Goal: Task Accomplishment & Management: Manage account settings

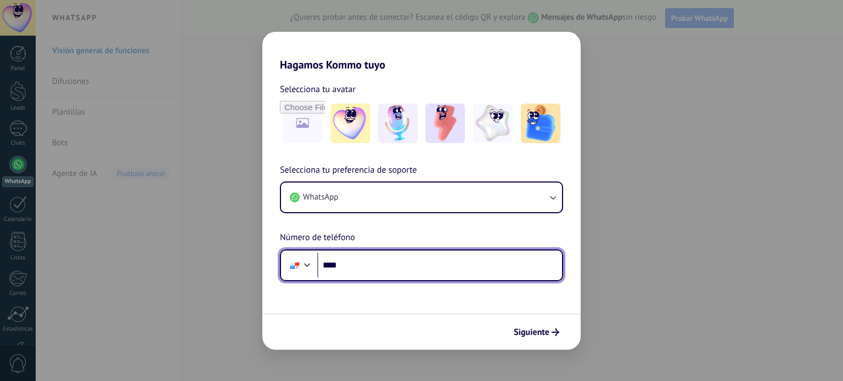
click at [489, 265] on input "****" at bounding box center [439, 265] width 245 height 25
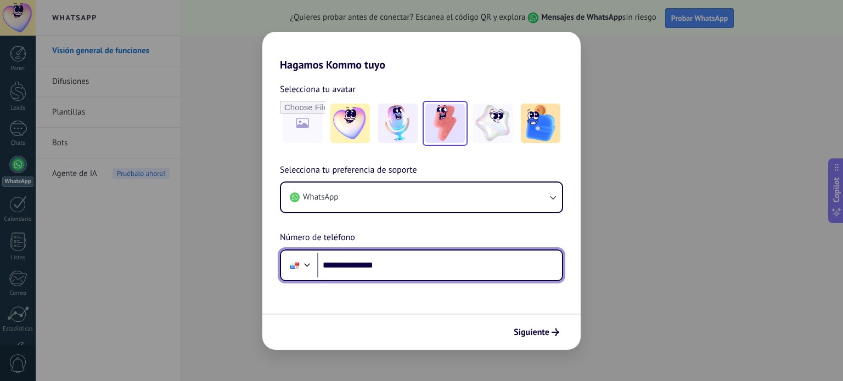
type input "**********"
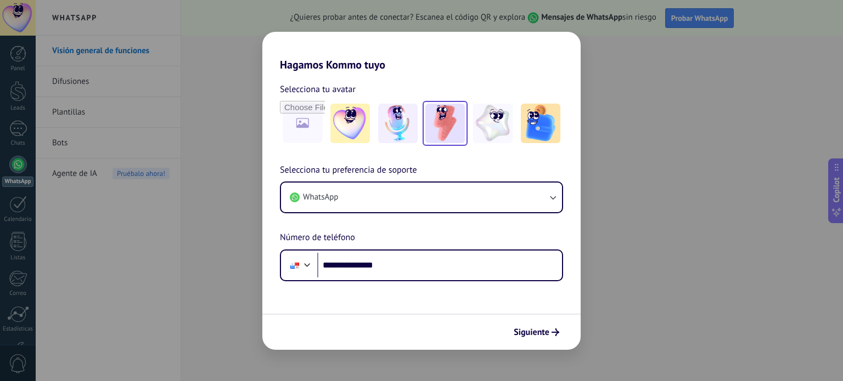
click at [438, 126] on img at bounding box center [445, 124] width 40 height 40
click at [530, 333] on span "Siguiente" at bounding box center [532, 333] width 36 height 8
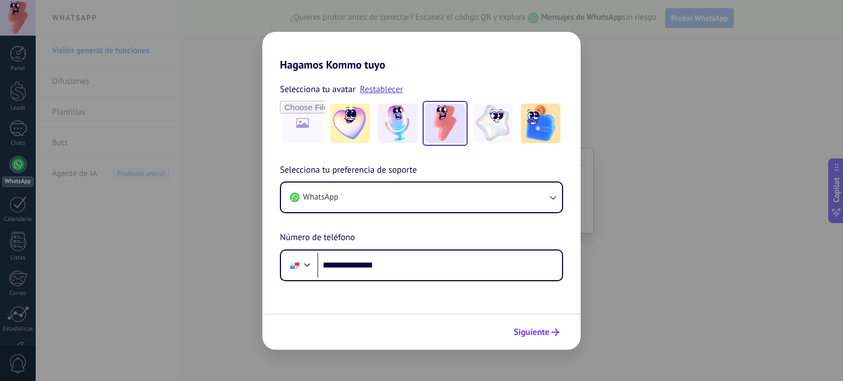
click at [529, 333] on span "Siguiente" at bounding box center [532, 333] width 36 height 8
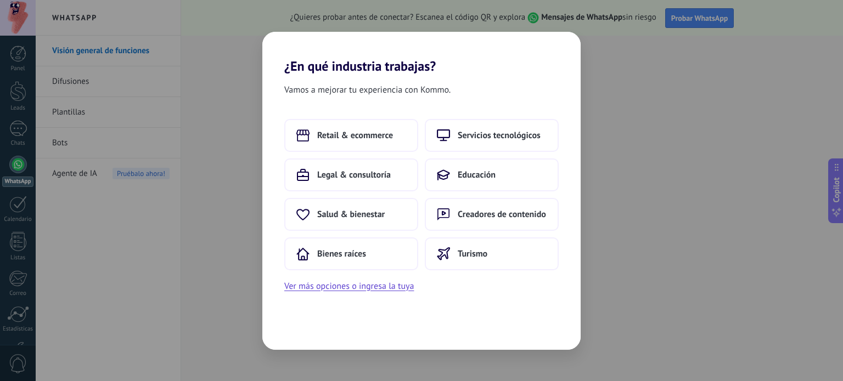
click at [119, 243] on div "¿En qué industria trabajas? Vamos a mejorar tu experiencia con Kommo. Retail & …" at bounding box center [421, 190] width 843 height 381
click at [323, 288] on button "Ver más opciones o ingresa la tuya" at bounding box center [349, 286] width 130 height 14
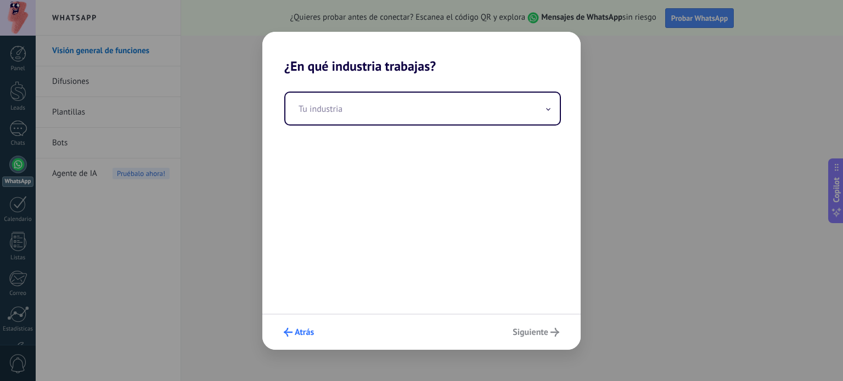
click at [294, 335] on span "Atrás" at bounding box center [299, 332] width 30 height 9
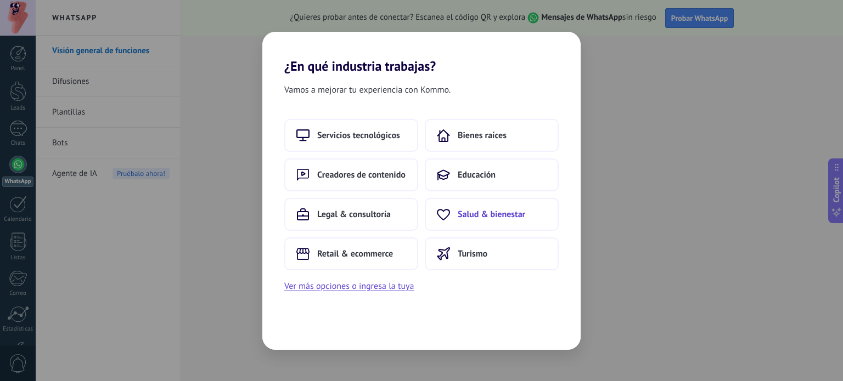
click at [487, 221] on button "Salud & bienestar" at bounding box center [492, 214] width 134 height 33
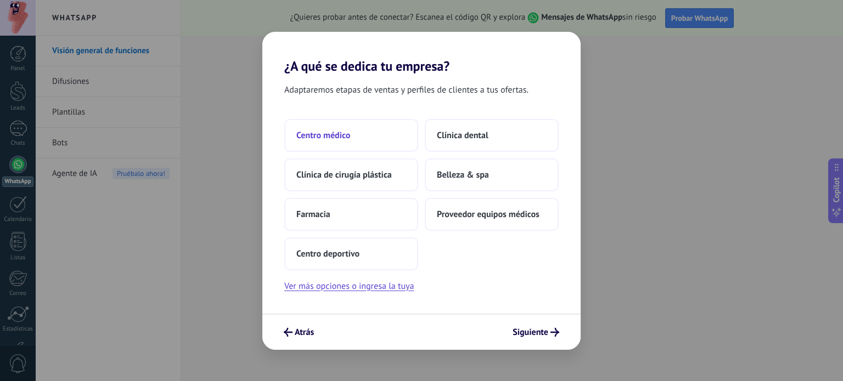
click at [352, 127] on button "Centro médico" at bounding box center [351, 135] width 134 height 33
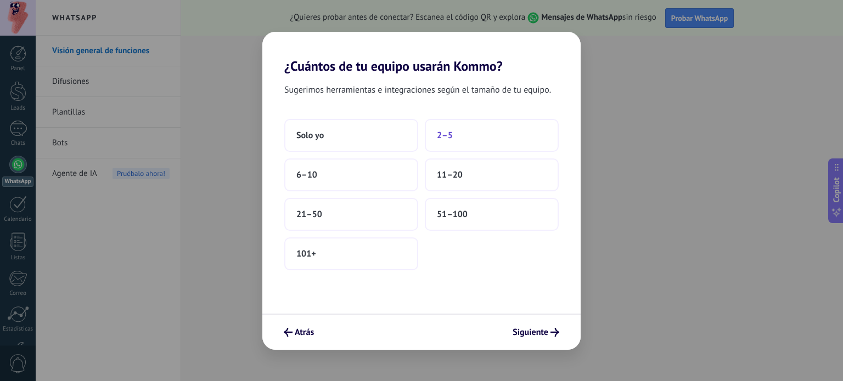
click at [438, 147] on button "2–5" at bounding box center [492, 135] width 134 height 33
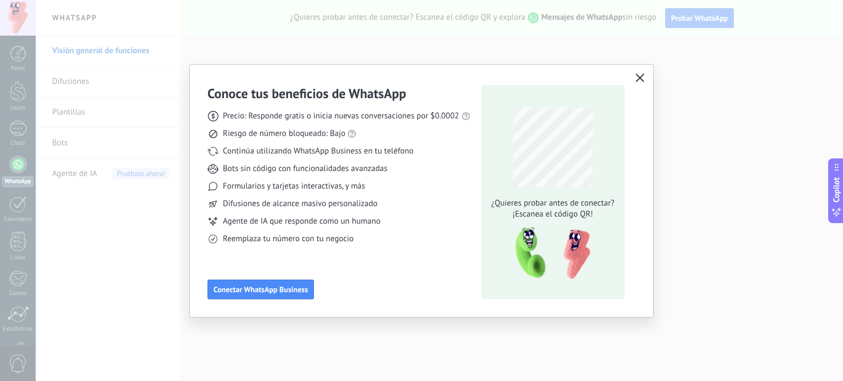
click at [643, 81] on icon "button" at bounding box center [640, 78] width 9 height 9
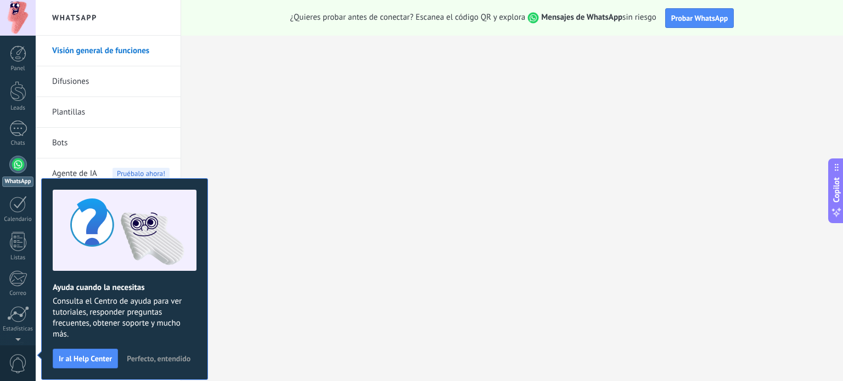
scroll to position [5, 0]
click at [16, 159] on div at bounding box center [18, 160] width 18 height 18
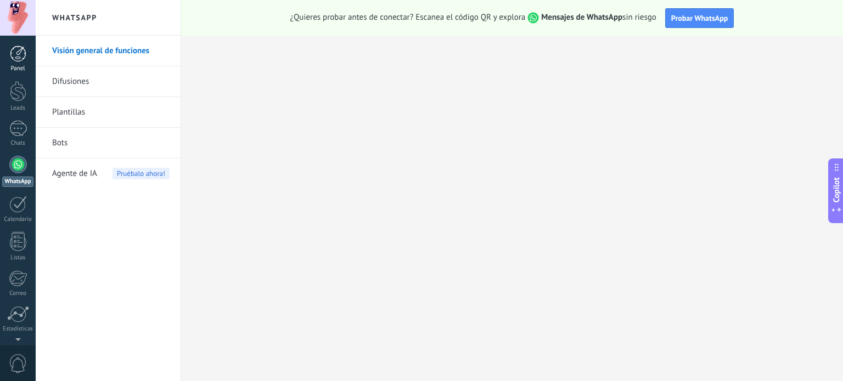
click at [13, 56] on div at bounding box center [18, 54] width 16 height 16
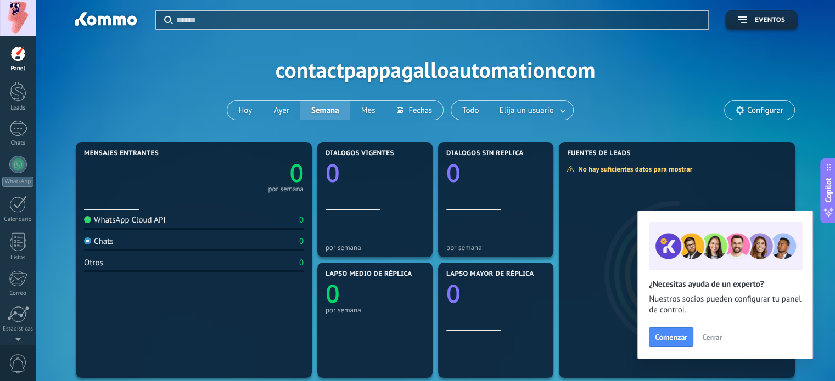
click at [738, 110] on use at bounding box center [740, 110] width 9 height 9
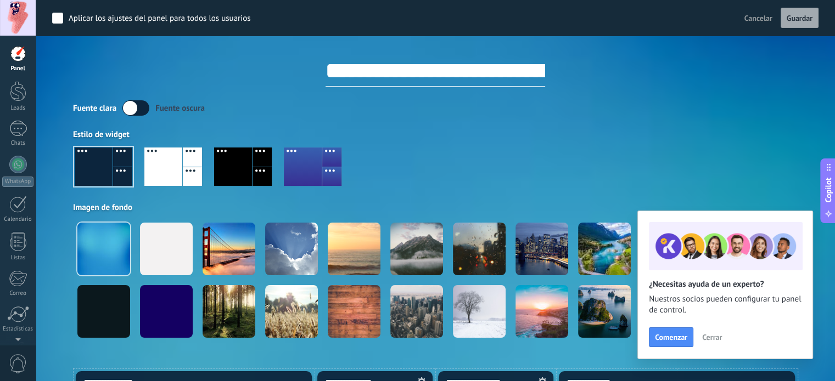
click at [720, 338] on span "Cerrar" at bounding box center [712, 338] width 20 height 8
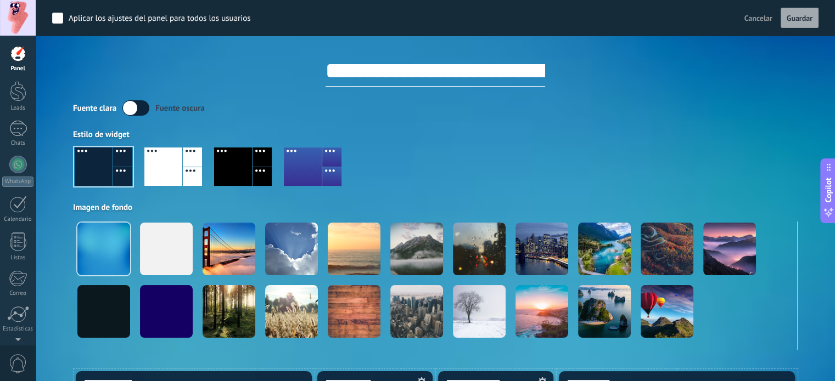
click at [527, 68] on input "**********" at bounding box center [435, 70] width 220 height 33
drag, startPoint x: 312, startPoint y: 74, endPoint x: 645, endPoint y: 113, distance: 335.4
click at [645, 113] on div "**********" at bounding box center [435, 175] width 725 height 350
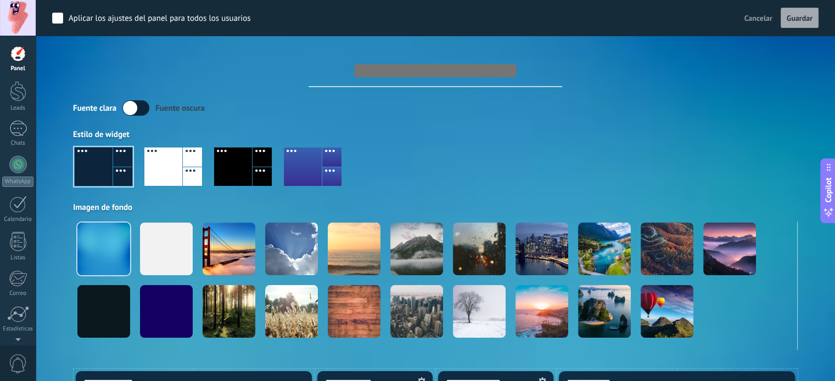
scroll to position [0, 0]
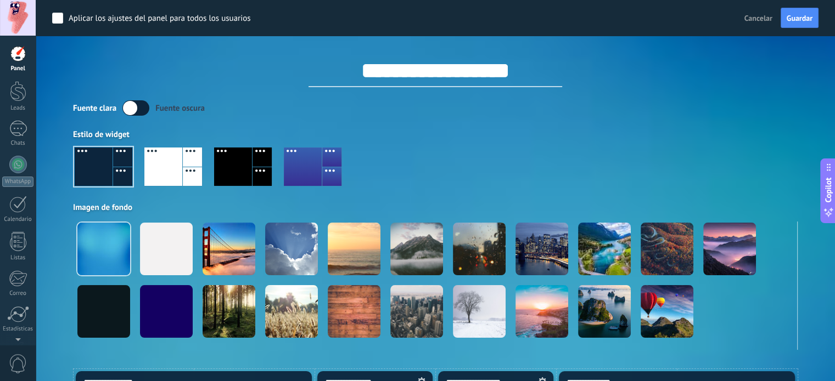
click at [354, 77] on input "**********" at bounding box center [435, 71] width 254 height 33
click at [454, 69] on input "**********" at bounding box center [435, 71] width 254 height 33
click at [545, 75] on input "**********" at bounding box center [435, 71] width 254 height 33
type input "**********"
click at [809, 20] on span "Guardar" at bounding box center [800, 18] width 26 height 8
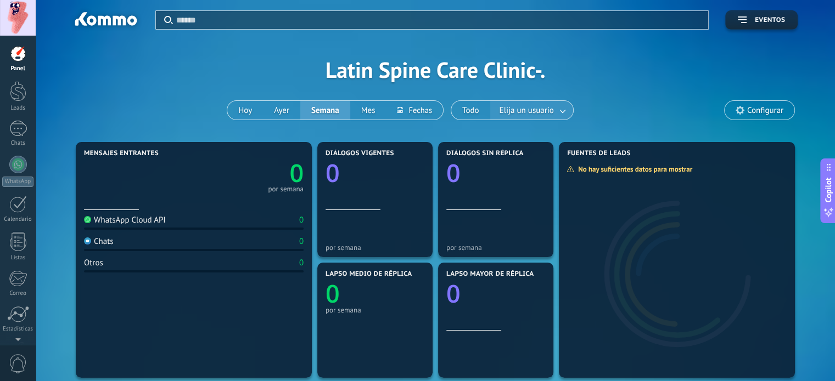
click at [555, 109] on link at bounding box center [563, 111] width 20 height 18
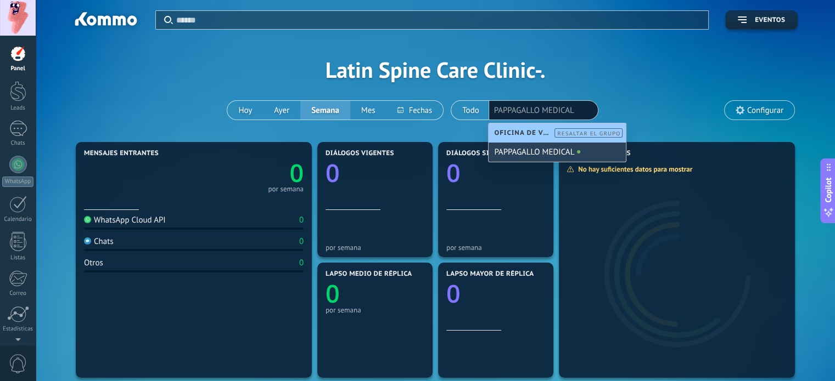
click at [547, 152] on div "PAPPAGALLO MEDICAL" at bounding box center [557, 152] width 137 height 19
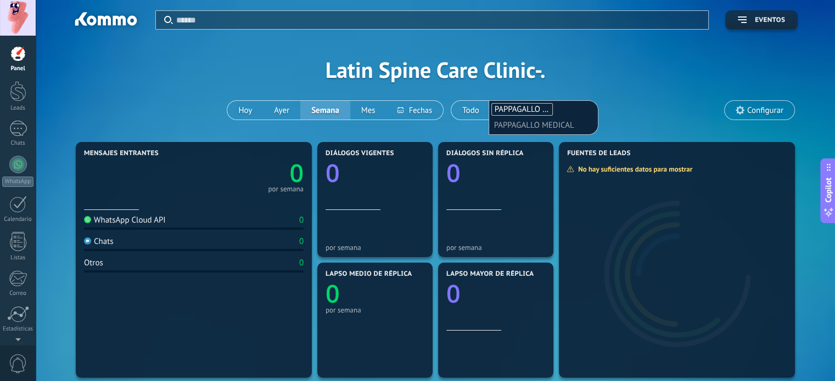
click at [636, 108] on div "Aplicar Eventos Latin Spine Care Clinic-. [DATE] [DATE] Semana Mes Todo Elija u…" at bounding box center [435, 69] width 766 height 139
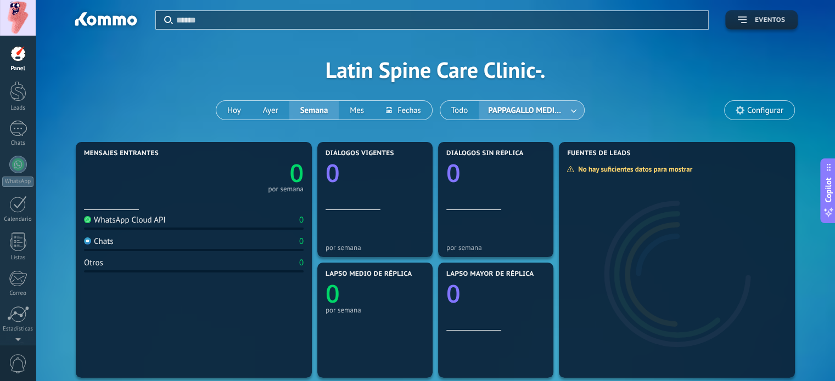
click at [744, 22] on use "button" at bounding box center [742, 19] width 9 height 7
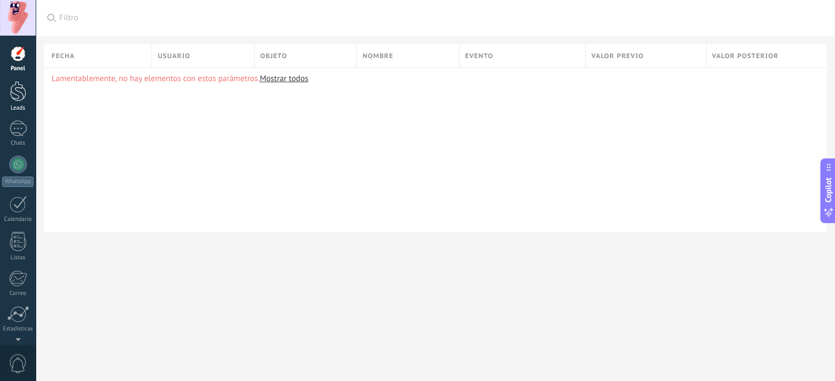
click at [7, 85] on link "Leads" at bounding box center [18, 96] width 36 height 31
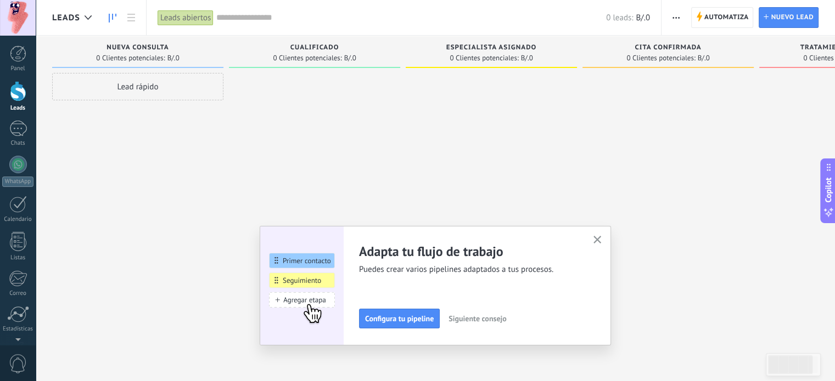
click at [602, 237] on icon "button" at bounding box center [597, 240] width 8 height 8
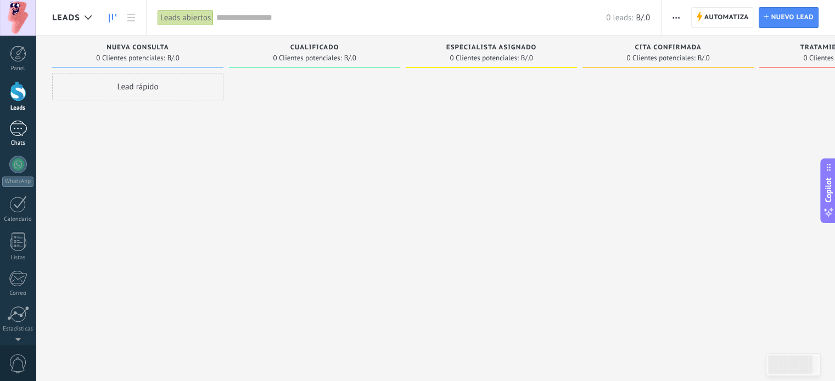
click at [14, 136] on div at bounding box center [18, 129] width 18 height 16
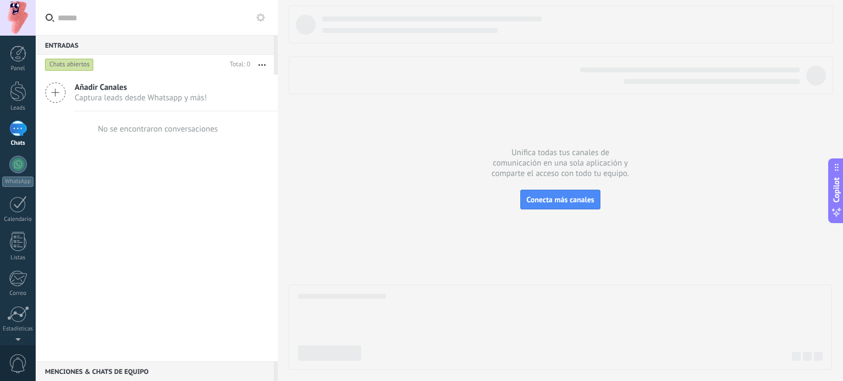
click at [54, 91] on icon at bounding box center [55, 92] width 21 height 21
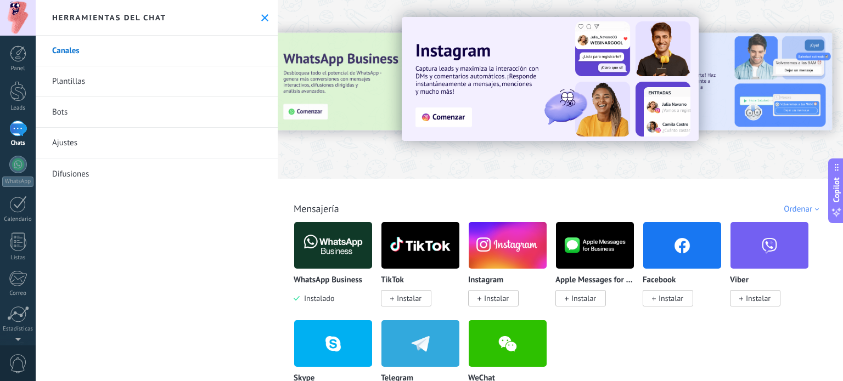
click at [802, 322] on div "WhatsApp Business Instalado TikTok Instalar Instagram Instalar Apple Messages f…" at bounding box center [566, 320] width 545 height 197
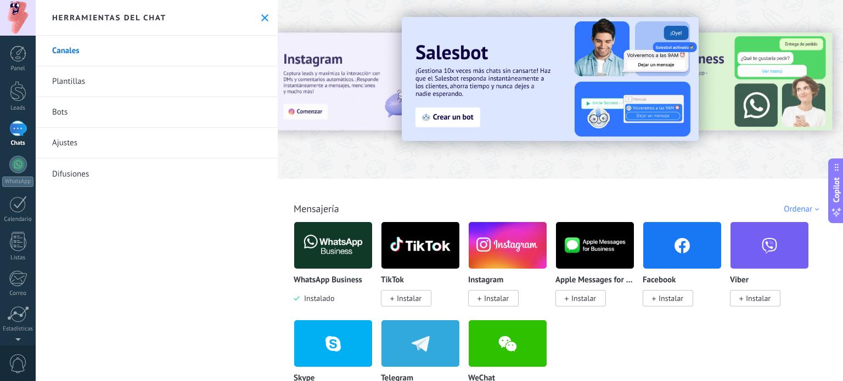
click at [716, 340] on div "WhatsApp Business Instalado TikTok Instalar Instagram Instalar Apple Messages f…" at bounding box center [566, 320] width 545 height 197
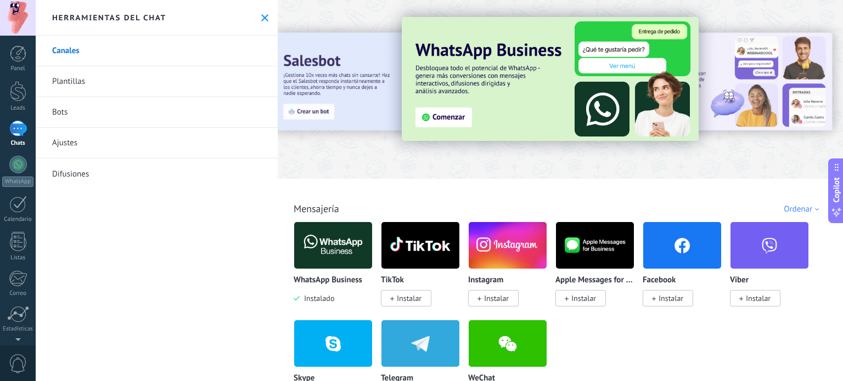
click at [332, 252] on img at bounding box center [333, 245] width 78 height 53
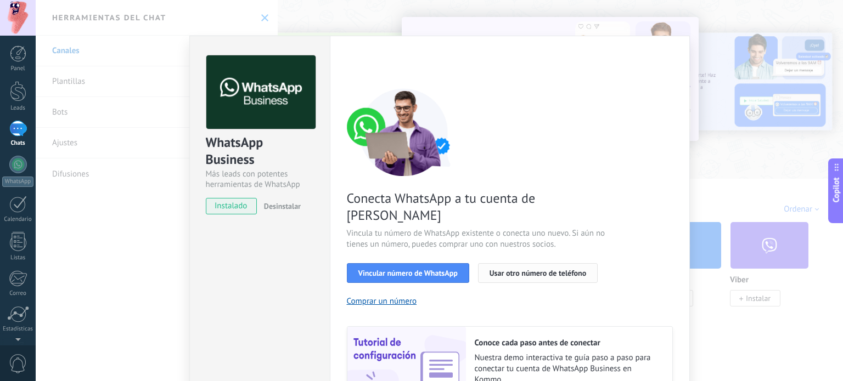
click at [496, 270] on span "Usar otro número de teléfono" at bounding box center [538, 274] width 97 height 8
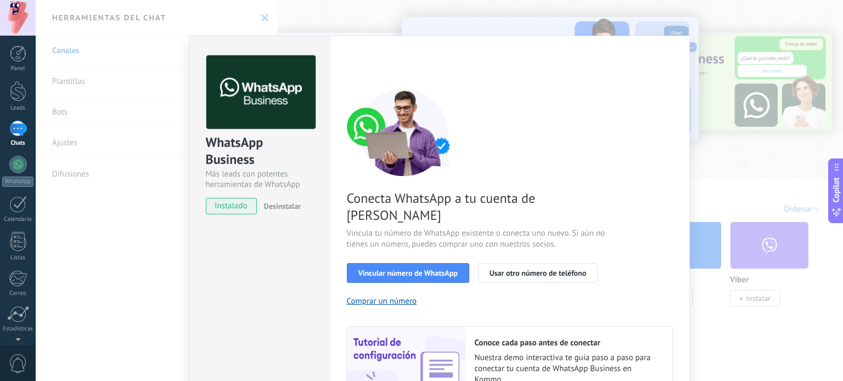
click at [787, 338] on div "WhatsApp Business Más leads con potentes herramientas de WhatsApp instalado Des…" at bounding box center [439, 190] width 807 height 381
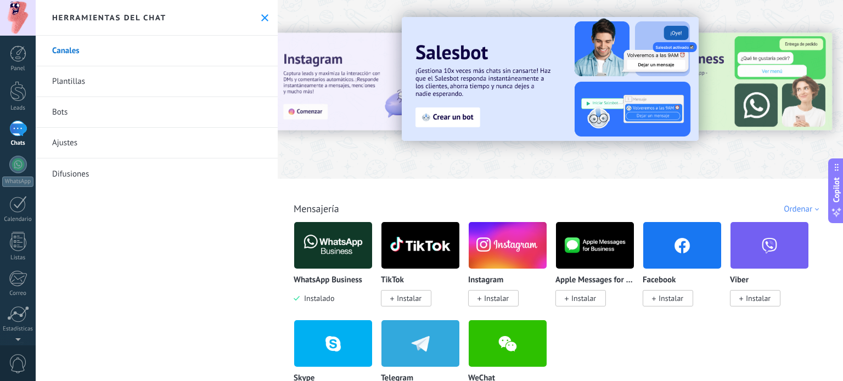
click at [59, 116] on link "Bots" at bounding box center [157, 112] width 242 height 31
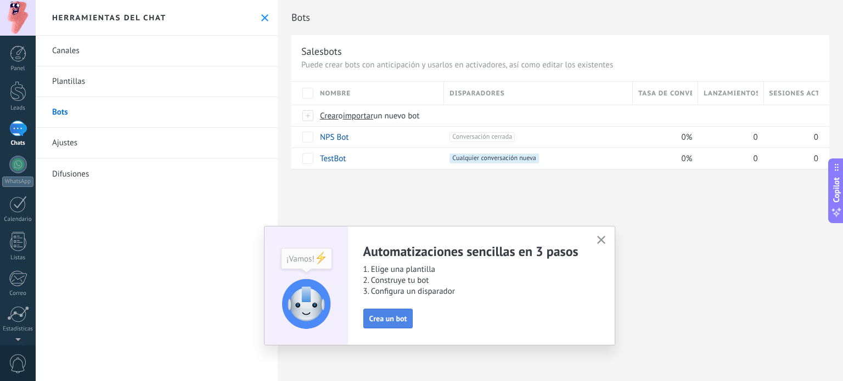
click at [375, 326] on button "Crea un bot" at bounding box center [388, 319] width 50 height 20
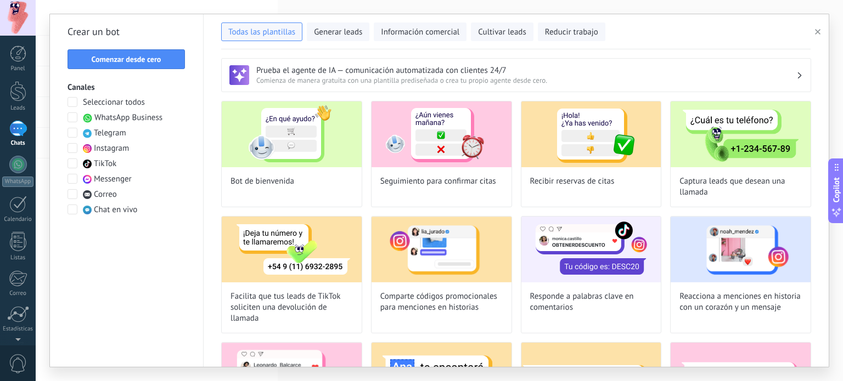
click at [70, 119] on span at bounding box center [73, 118] width 10 height 10
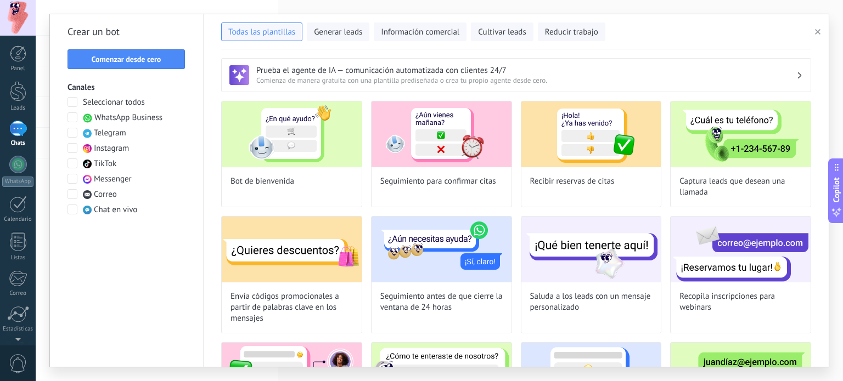
click at [20, 18] on div at bounding box center [18, 18] width 36 height 36
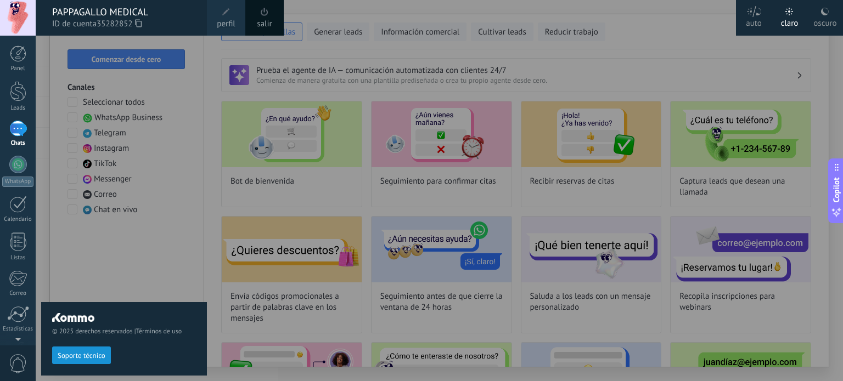
click at [224, 14] on span at bounding box center [226, 12] width 8 height 8
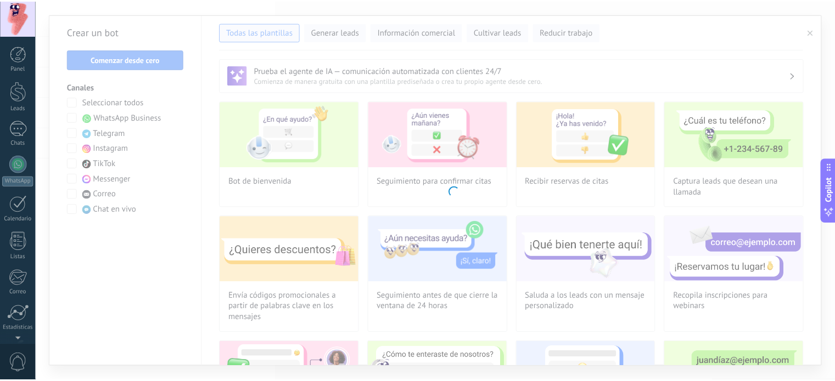
scroll to position [75, 0]
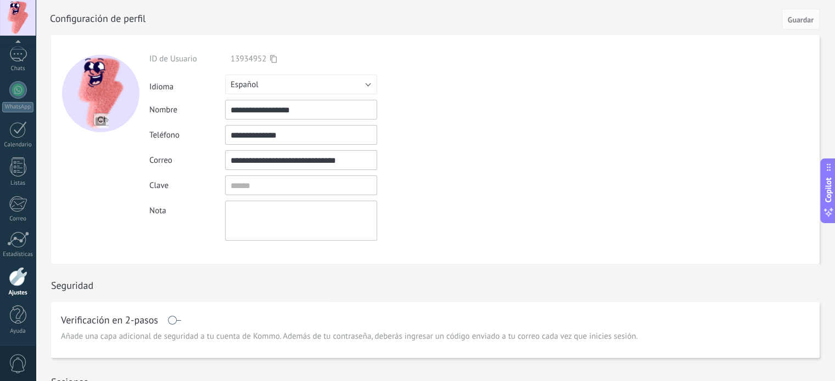
drag, startPoint x: 310, startPoint y: 135, endPoint x: 256, endPoint y: 131, distance: 53.4
click at [256, 131] on input "**********" at bounding box center [301, 135] width 152 height 20
type input "**********"
click at [458, 217] on div "Nota" at bounding box center [326, 221] width 355 height 40
click at [173, 318] on span at bounding box center [174, 320] width 14 height 9
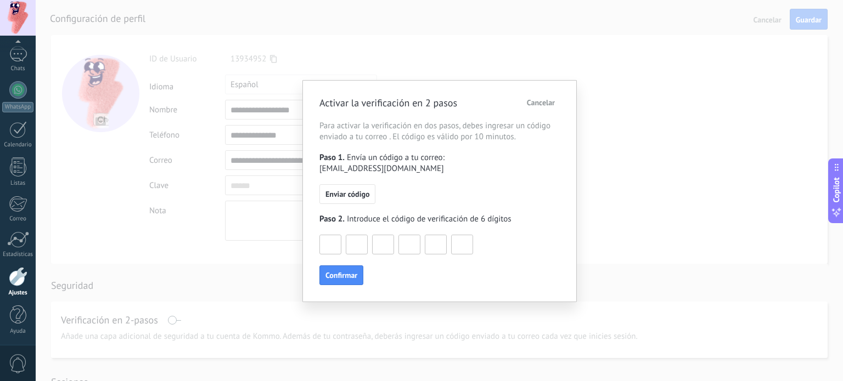
click at [534, 103] on span "Cancelar" at bounding box center [541, 103] width 28 height 8
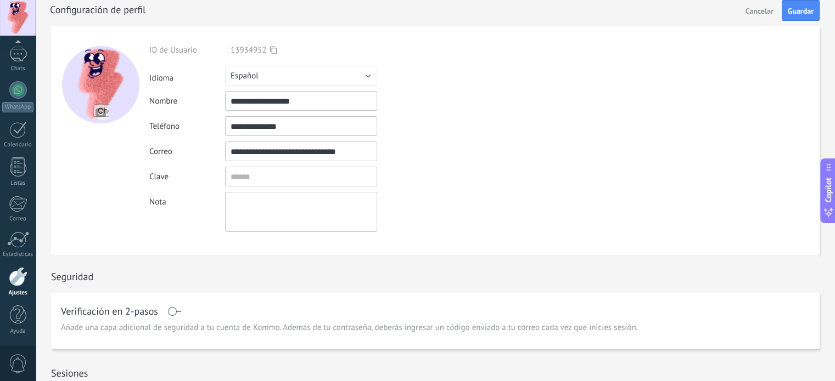
scroll to position [0, 0]
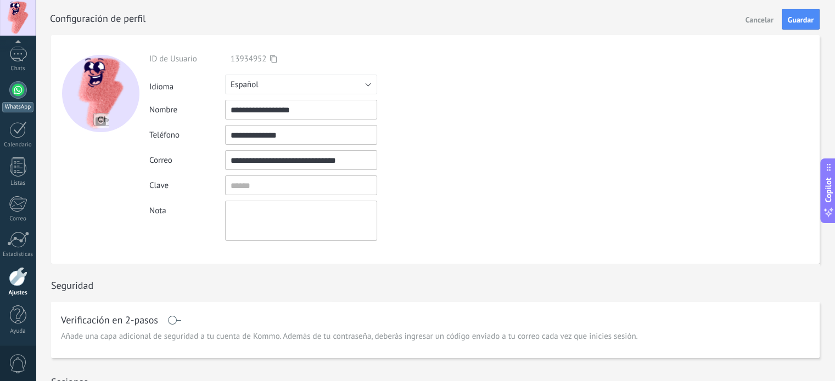
click at [12, 92] on div at bounding box center [18, 90] width 18 height 18
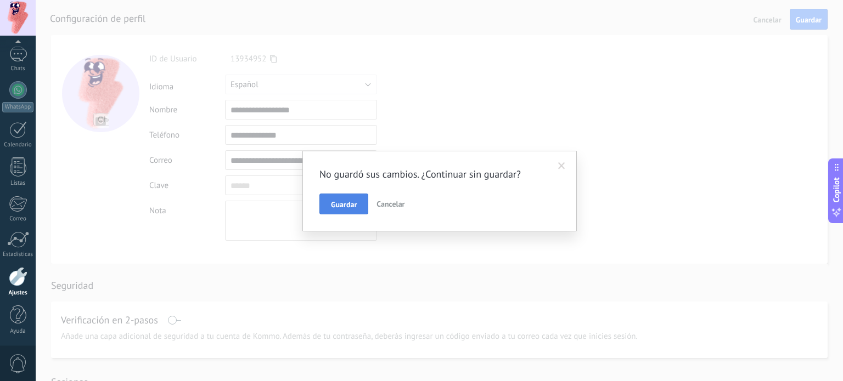
click at [355, 209] on span "Guardar" at bounding box center [344, 205] width 26 height 8
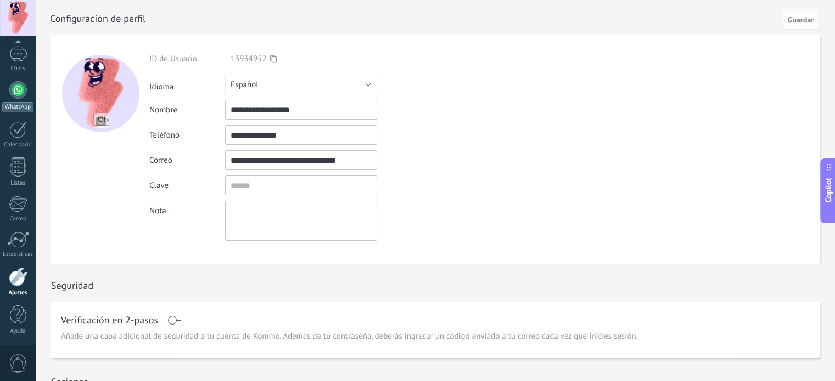
click at [13, 94] on div at bounding box center [18, 90] width 18 height 18
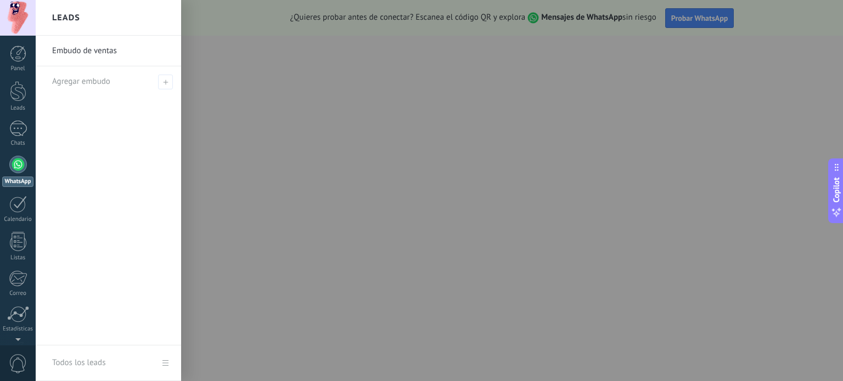
click at [99, 53] on link "Embudo de ventas" at bounding box center [111, 51] width 118 height 31
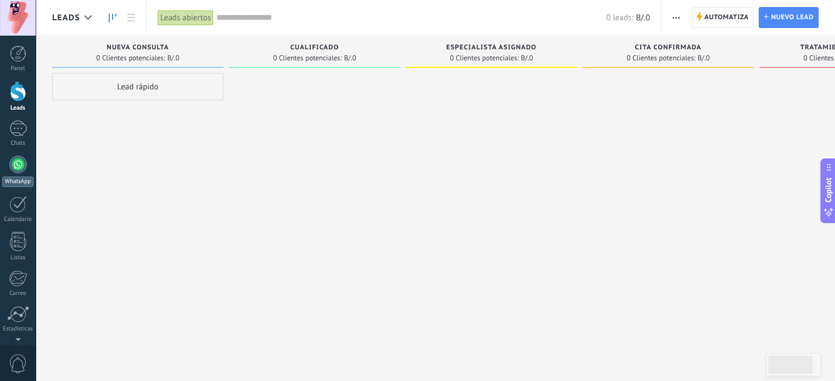
click at [18, 169] on div at bounding box center [18, 165] width 18 height 18
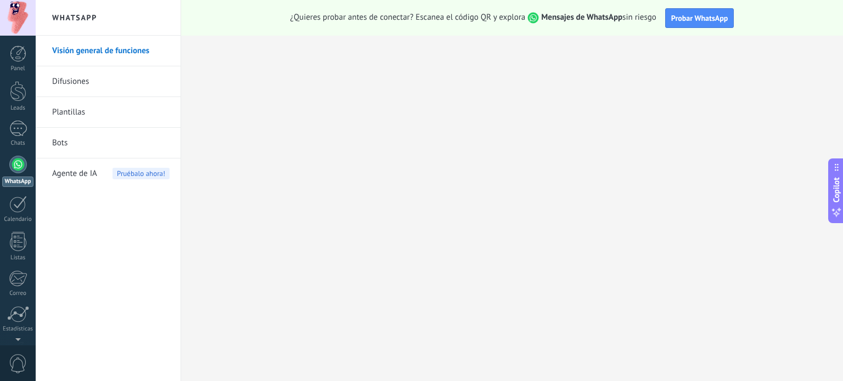
click at [72, 114] on link "Plantillas" at bounding box center [110, 112] width 117 height 31
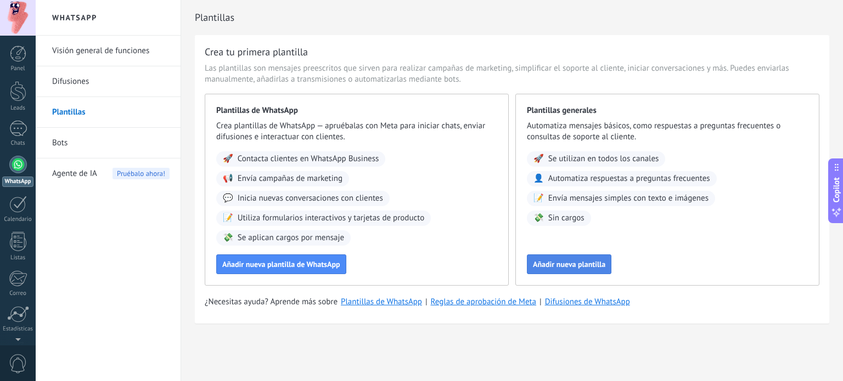
click at [563, 271] on button "Añadir nueva plantilla" at bounding box center [569, 265] width 85 height 20
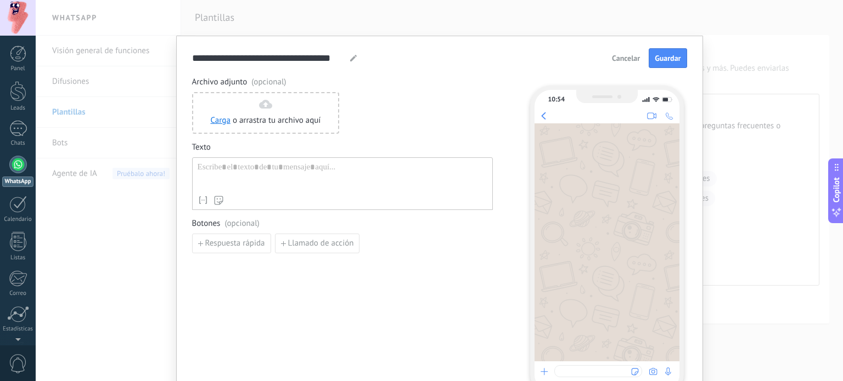
click at [253, 175] on div at bounding box center [343, 176] width 290 height 28
click at [243, 176] on div at bounding box center [343, 176] width 290 height 28
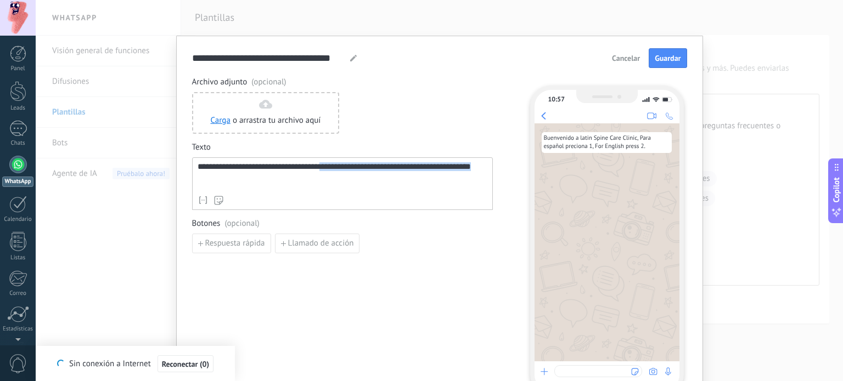
drag, startPoint x: 324, startPoint y: 169, endPoint x: 489, endPoint y: 178, distance: 165.5
click at [489, 178] on div "**********" at bounding box center [342, 184] width 301 height 53
copy div "**********"
click at [325, 169] on div "**********" at bounding box center [343, 176] width 290 height 28
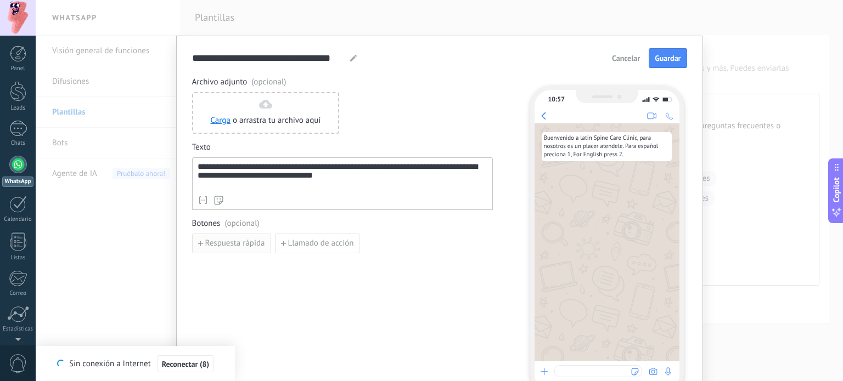
click at [239, 244] on span "Respuesta rápida" at bounding box center [235, 244] width 60 height 8
click at [239, 239] on input at bounding box center [251, 243] width 117 height 18
drag, startPoint x: 456, startPoint y: 167, endPoint x: 459, endPoint y: 177, distance: 10.4
click at [459, 177] on div "**********" at bounding box center [343, 176] width 290 height 28
copy div "**********"
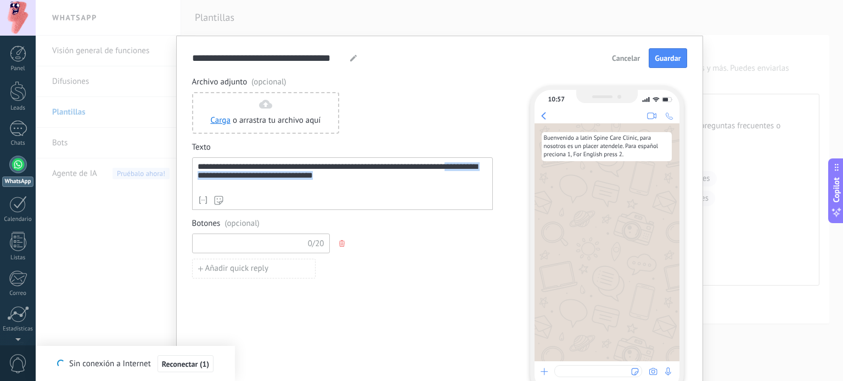
click at [209, 242] on input at bounding box center [251, 243] width 117 height 18
paste input "**********"
type input "**********"
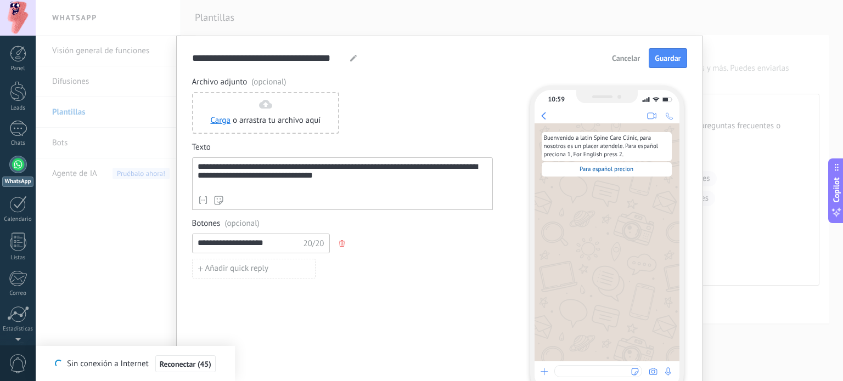
click at [271, 244] on input "**********" at bounding box center [250, 243] width 115 height 18
drag, startPoint x: 271, startPoint y: 244, endPoint x: 149, endPoint y: 237, distance: 122.6
click at [149, 237] on div "**********" at bounding box center [439, 190] width 807 height 381
click at [235, 274] on button "Añadir quick reply" at bounding box center [254, 269] width 124 height 20
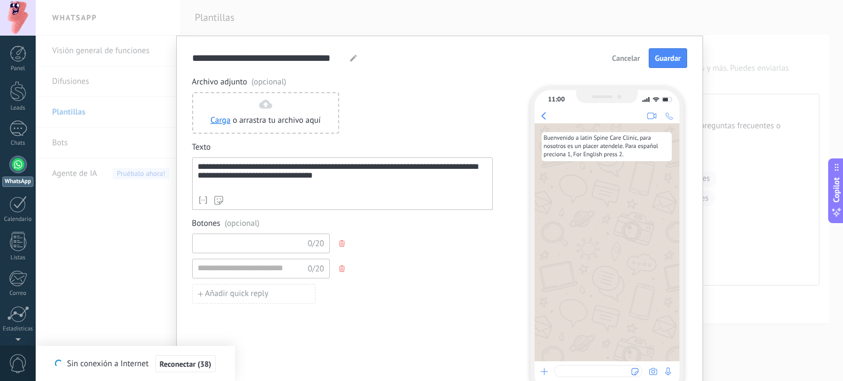
click at [244, 242] on input at bounding box center [251, 243] width 117 height 18
click at [247, 299] on button "Añadir quick reply" at bounding box center [254, 294] width 124 height 20
click at [237, 243] on input at bounding box center [251, 243] width 117 height 18
drag, startPoint x: 193, startPoint y: 166, endPoint x: 282, endPoint y: 187, distance: 91.2
click at [290, 186] on div "**********" at bounding box center [342, 184] width 301 height 53
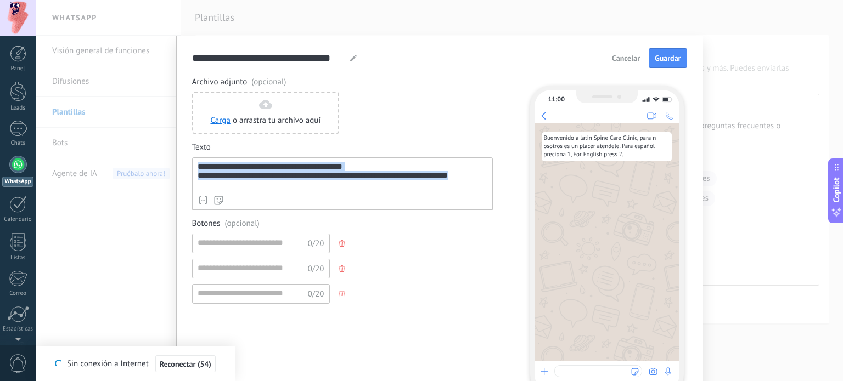
drag, startPoint x: 461, startPoint y: 178, endPoint x: 171, endPoint y: 146, distance: 291.6
click at [171, 146] on div "**********" at bounding box center [439, 190] width 807 height 381
copy div "**********"
click at [615, 60] on span "Cancelar" at bounding box center [626, 58] width 28 height 8
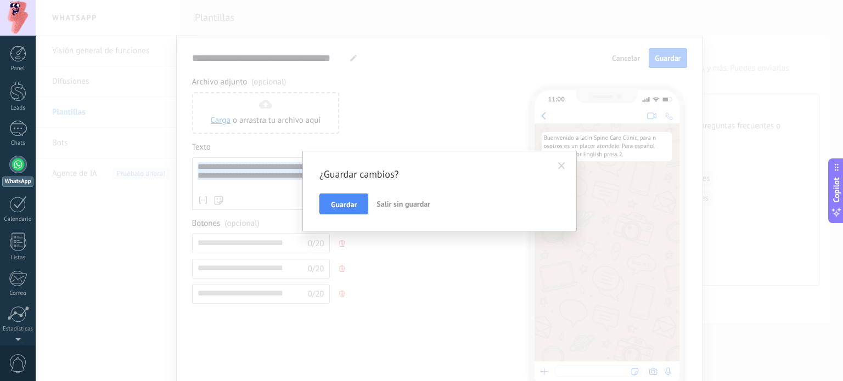
click at [389, 208] on span "Salir sin guardar" at bounding box center [404, 204] width 54 height 10
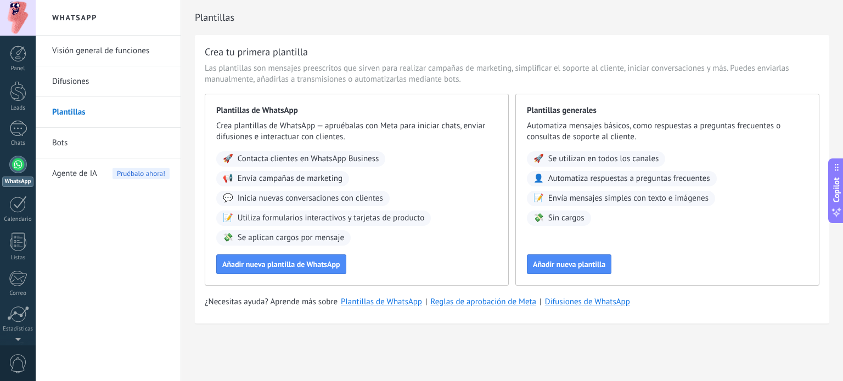
click at [79, 173] on span "Agente de IA" at bounding box center [74, 174] width 45 height 31
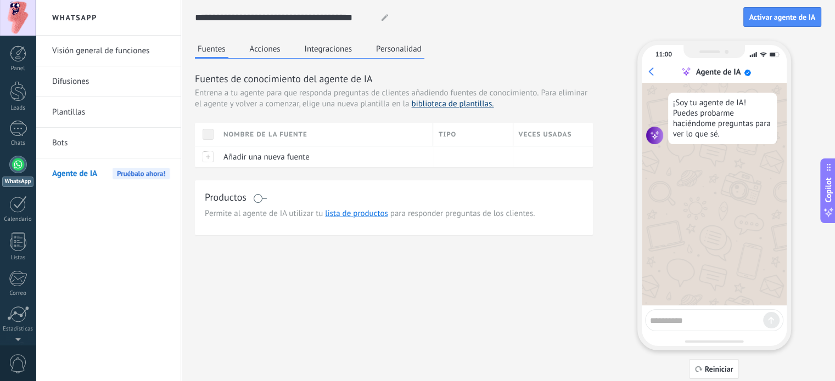
click at [469, 106] on link "biblioteca de plantillas." at bounding box center [452, 104] width 82 height 10
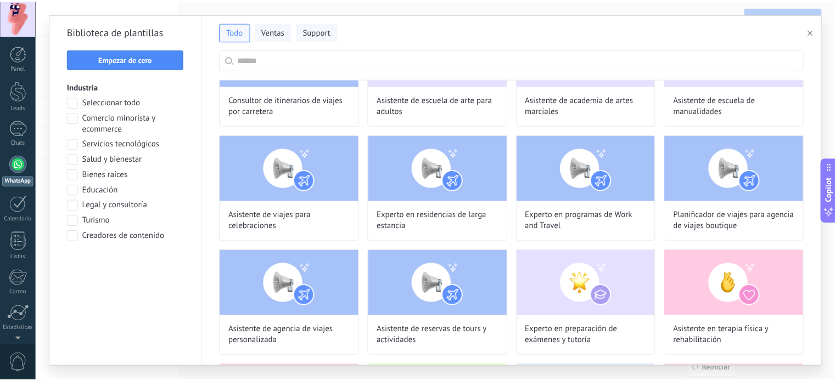
scroll to position [1059, 0]
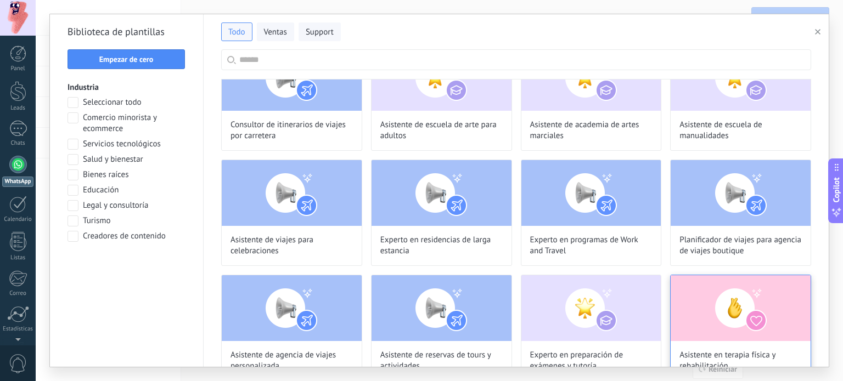
click at [781, 312] on img at bounding box center [741, 309] width 140 height 66
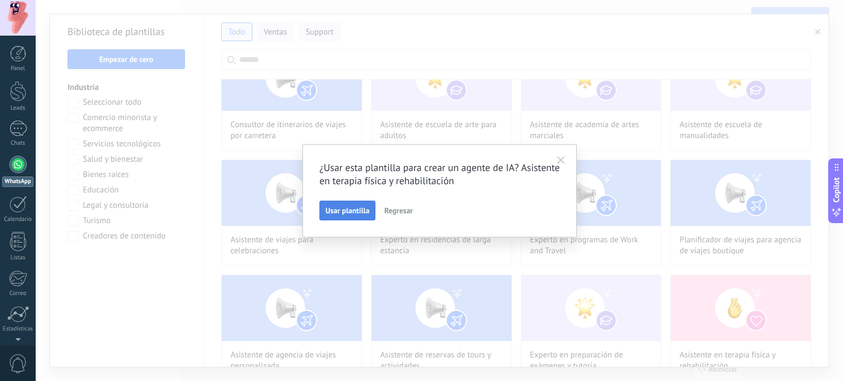
click at [350, 209] on span "Usar plantilla" at bounding box center [347, 211] width 44 height 8
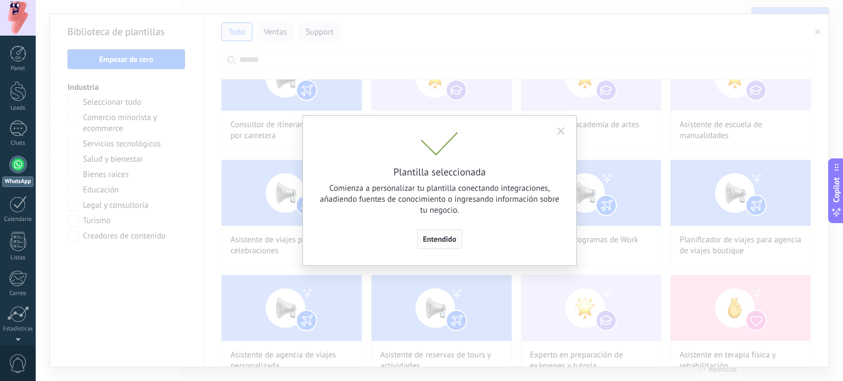
click at [440, 239] on span "Entendido" at bounding box center [439, 239] width 33 height 8
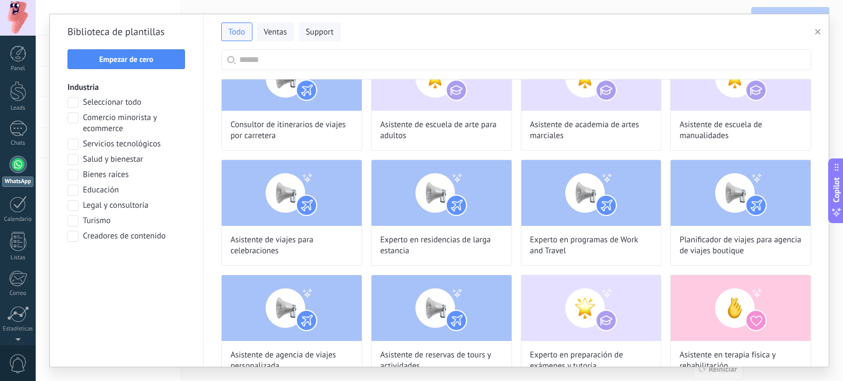
type input "**********"
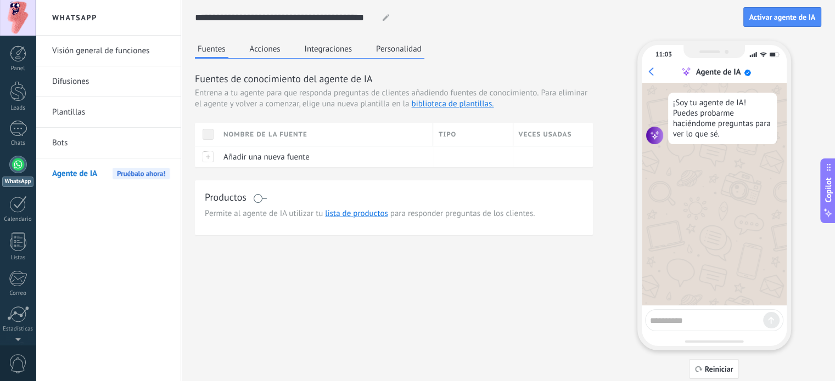
click at [264, 50] on button "Acciones" at bounding box center [265, 49] width 36 height 16
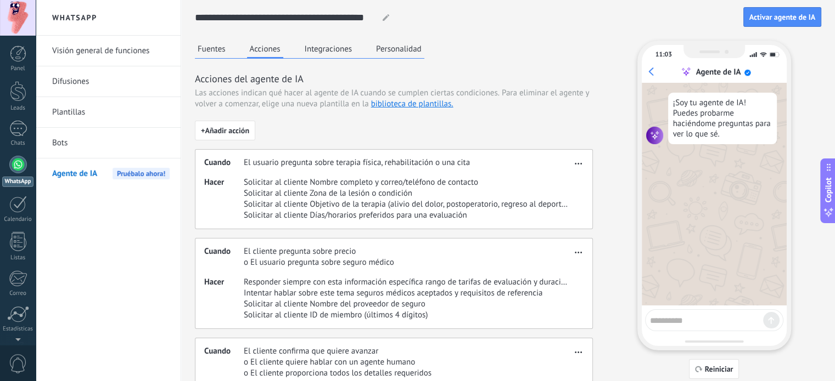
click at [580, 163] on icon "button" at bounding box center [578, 164] width 7 height 2
click at [558, 184] on span "Editar" at bounding box center [556, 180] width 21 height 11
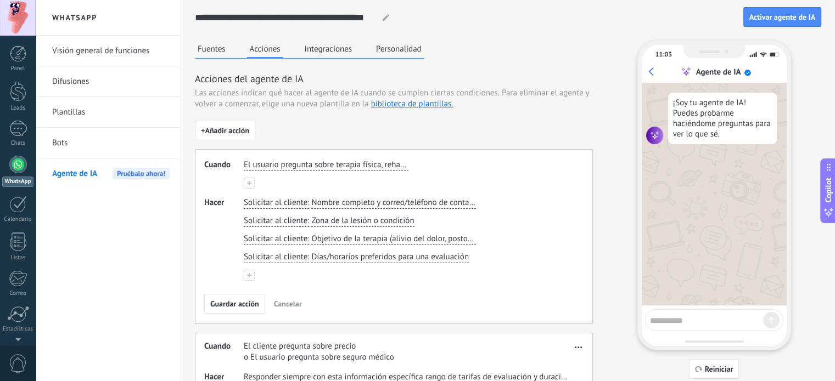
click at [319, 166] on span "El usuario pregunta sobre terapia física, rehabilitación o una cita" at bounding box center [326, 165] width 165 height 11
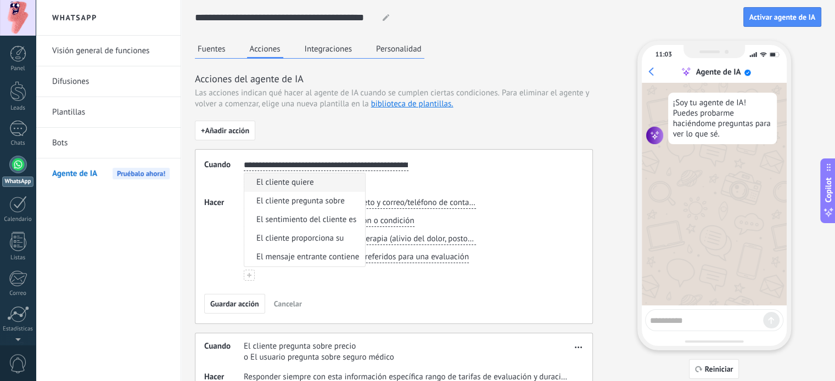
scroll to position [0, 62]
click at [318, 165] on input "**********" at bounding box center [326, 165] width 165 height 11
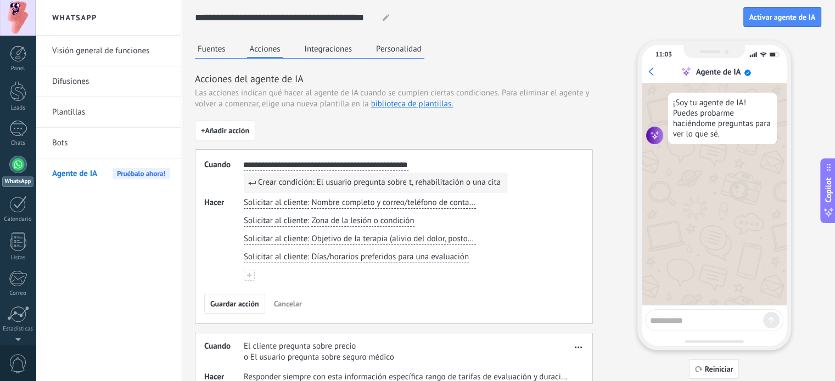
scroll to position [0, 17]
click at [244, 160] on button "**********" at bounding box center [326, 166] width 165 height 12
type input "**********"
click at [570, 280] on div "Solicitar al cliente : Nombre completo y correo/teléfono de contacto Solicitar …" at bounding box center [408, 239] width 329 height 83
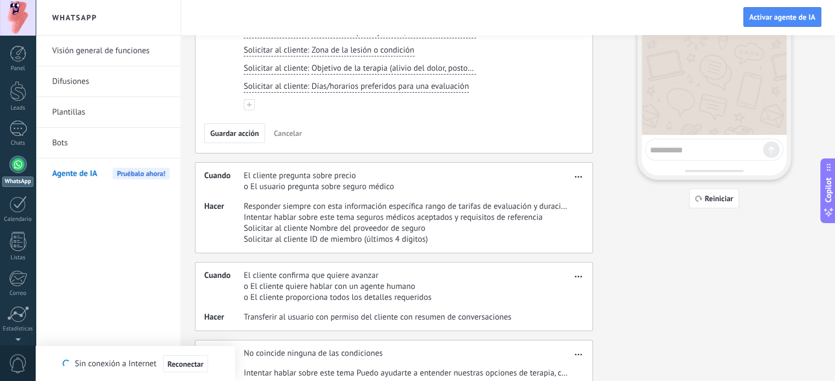
scroll to position [188, 0]
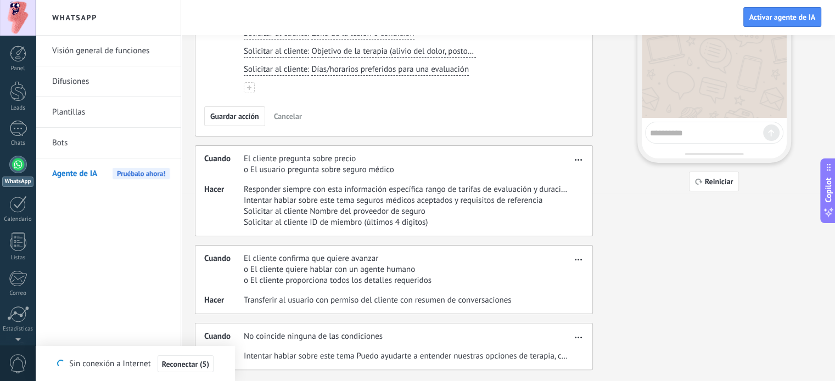
click at [576, 337] on span "button" at bounding box center [578, 336] width 7 height 8
click at [654, 351] on div "Fuentes Acciones Integraciones Personalidad Acciones del agente de IA Las accio…" at bounding box center [508, 112] width 626 height 518
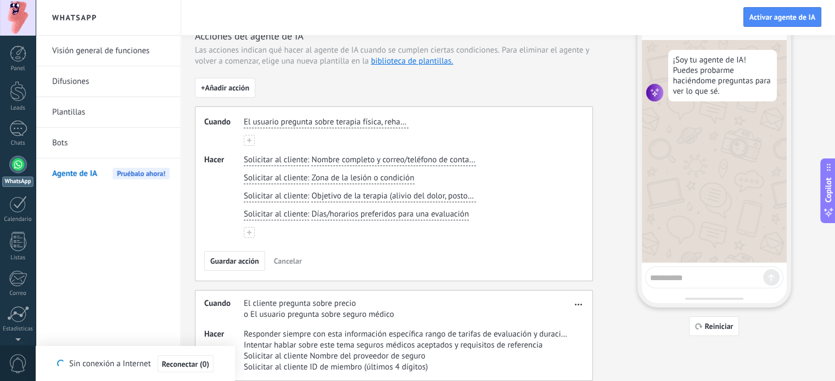
scroll to position [0, 0]
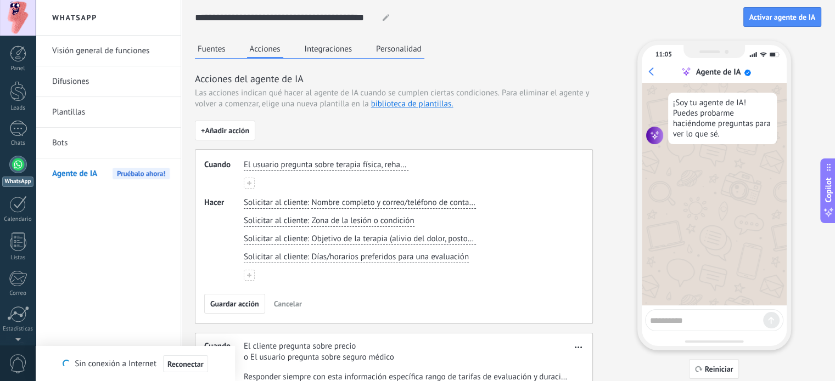
click at [335, 52] on button "Integraciones" at bounding box center [328, 49] width 53 height 16
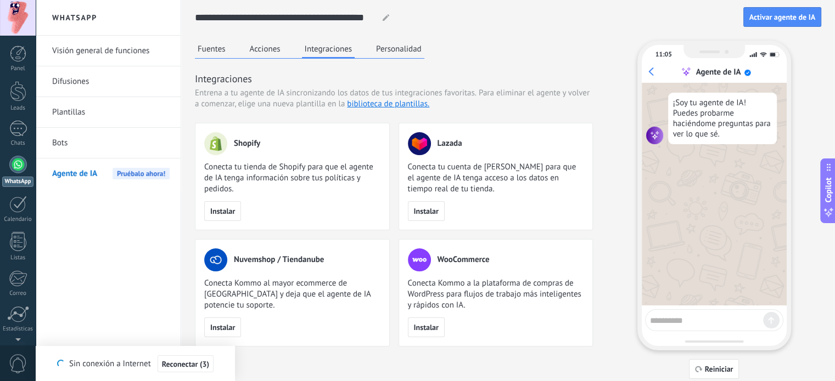
click at [400, 46] on button "Personalidad" at bounding box center [398, 49] width 51 height 16
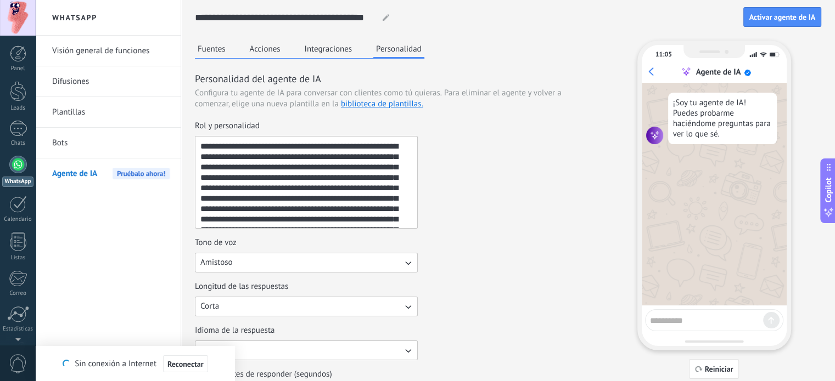
drag, startPoint x: 294, startPoint y: 159, endPoint x: 402, endPoint y: 144, distance: 108.6
click at [402, 144] on textarea "**********" at bounding box center [305, 183] width 220 height 92
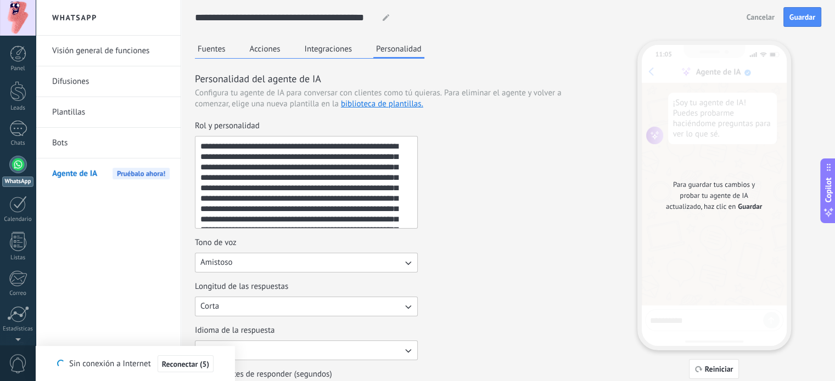
scroll to position [52, 0]
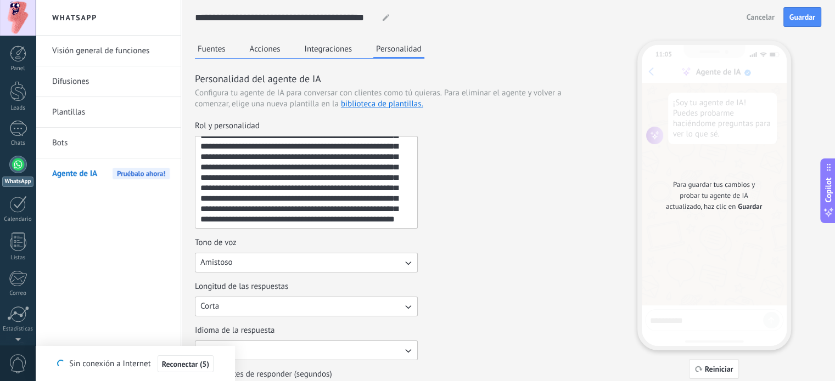
drag, startPoint x: 200, startPoint y: 146, endPoint x: 426, endPoint y: 261, distance: 254.1
click at [426, 261] on div "**********" at bounding box center [394, 276] width 398 height 310
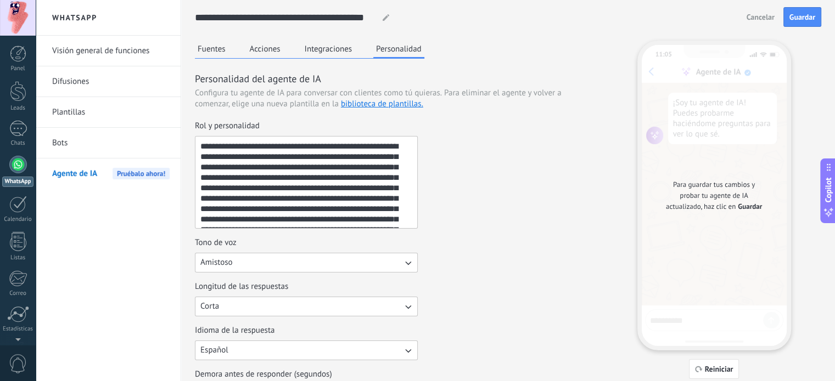
scroll to position [8, 0]
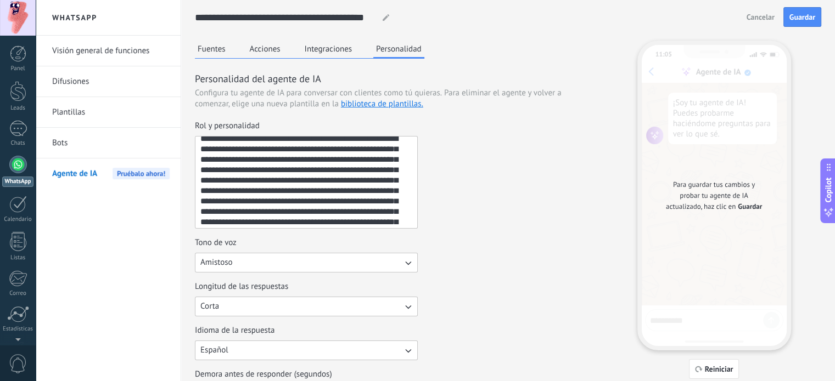
click at [272, 148] on textarea "**********" at bounding box center [305, 183] width 220 height 92
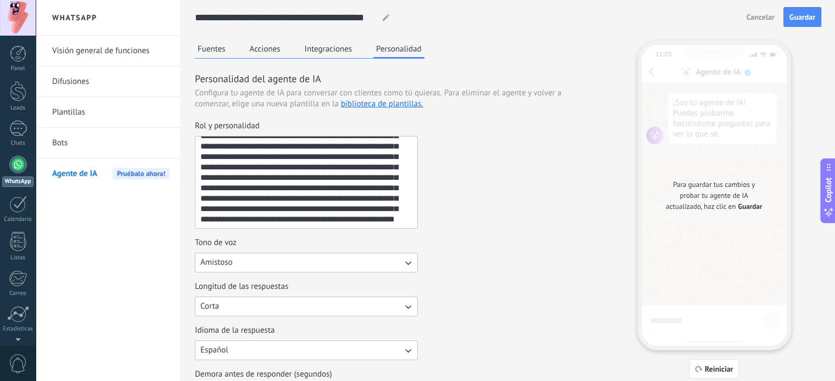
drag, startPoint x: 272, startPoint y: 148, endPoint x: 393, endPoint y: 243, distance: 154.1
click at [393, 243] on div "**********" at bounding box center [394, 276] width 398 height 310
paste textarea
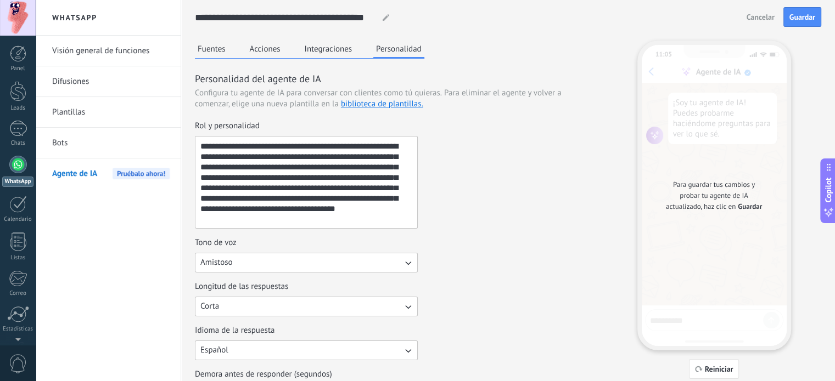
scroll to position [0, 0]
click at [271, 158] on textarea "**********" at bounding box center [305, 183] width 220 height 92
click at [272, 157] on textarea "**********" at bounding box center [305, 183] width 220 height 92
click at [386, 158] on textarea "**********" at bounding box center [305, 183] width 220 height 92
click at [404, 158] on textarea "**********" at bounding box center [305, 183] width 220 height 92
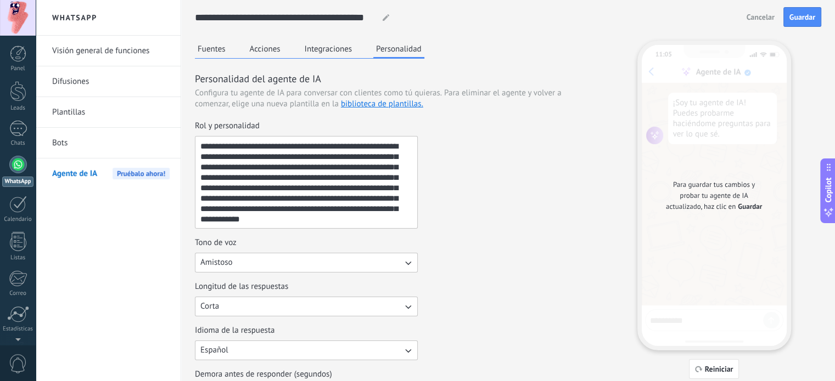
drag, startPoint x: 249, startPoint y: 167, endPoint x: 209, endPoint y: 169, distance: 39.6
click at [209, 169] on textarea "**********" at bounding box center [305, 183] width 220 height 92
click at [246, 166] on textarea "**********" at bounding box center [305, 183] width 220 height 92
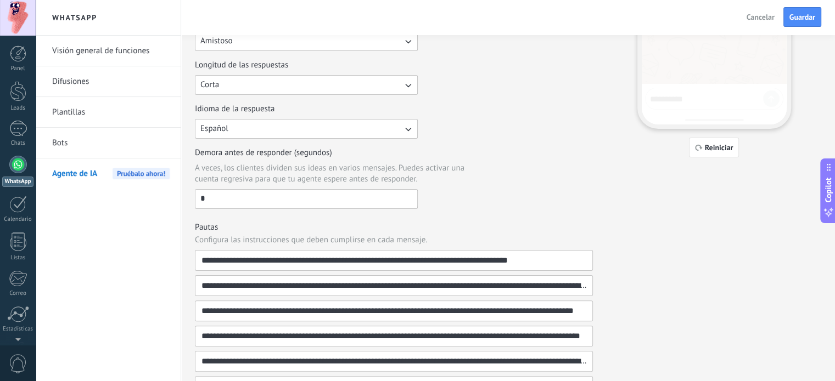
scroll to position [224, 0]
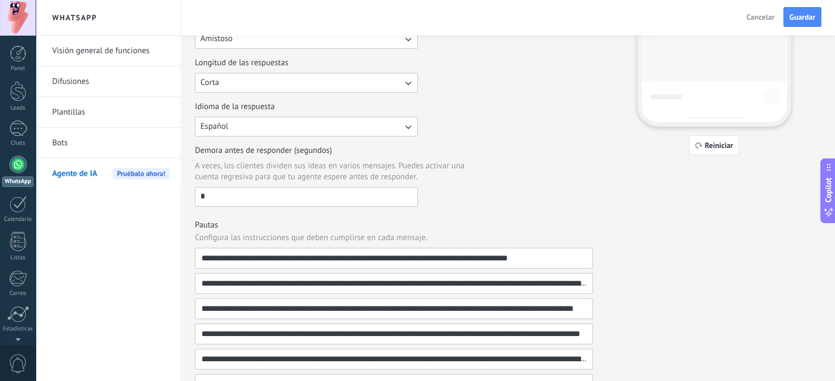
type textarea "**********"
click at [408, 127] on icon "button" at bounding box center [408, 128] width 6 height 4
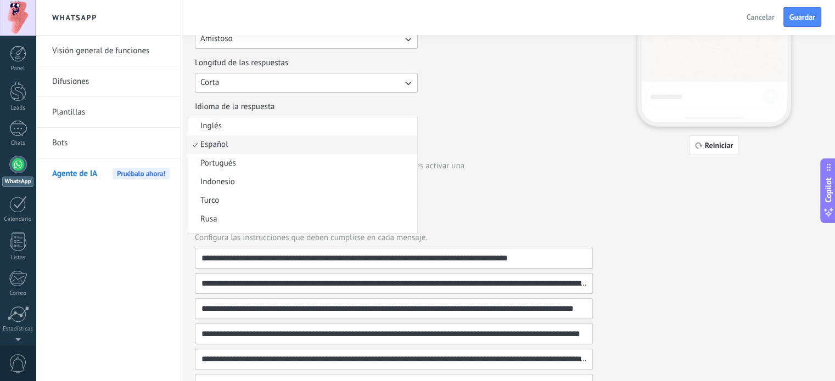
scroll to position [0, 0]
click at [373, 125] on li "Inglés" at bounding box center [302, 126] width 229 height 19
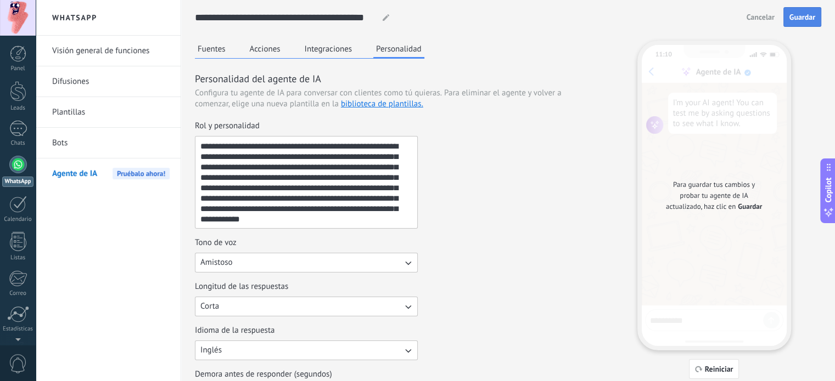
click at [804, 13] on span "Guardar" at bounding box center [802, 17] width 26 height 8
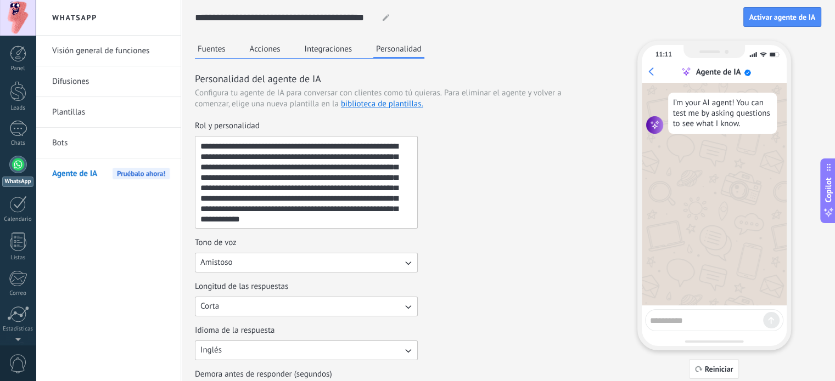
click at [212, 51] on button "Fuentes" at bounding box center [211, 49] width 33 height 16
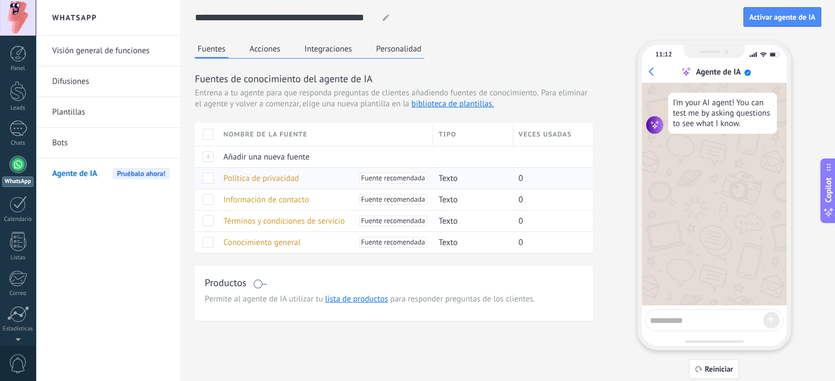
click at [205, 178] on span at bounding box center [208, 178] width 11 height 11
click at [22, 8] on div at bounding box center [18, 18] width 36 height 36
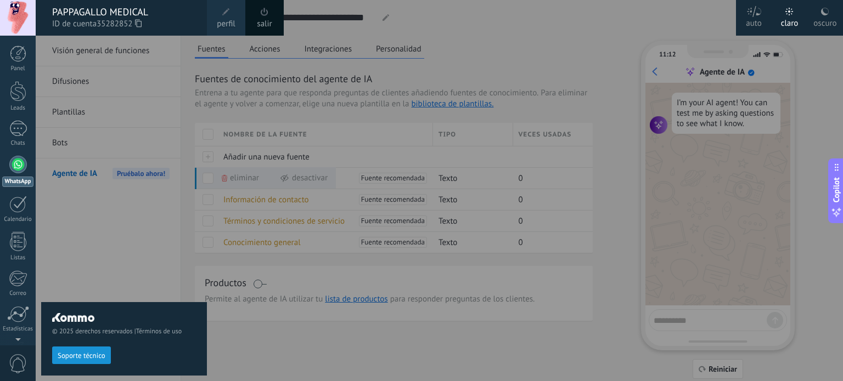
click at [230, 19] on span "perfil" at bounding box center [226, 24] width 18 height 12
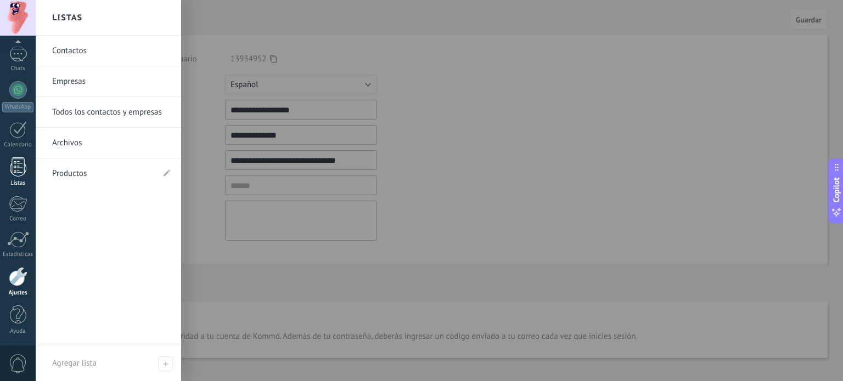
click at [16, 166] on div at bounding box center [18, 167] width 16 height 19
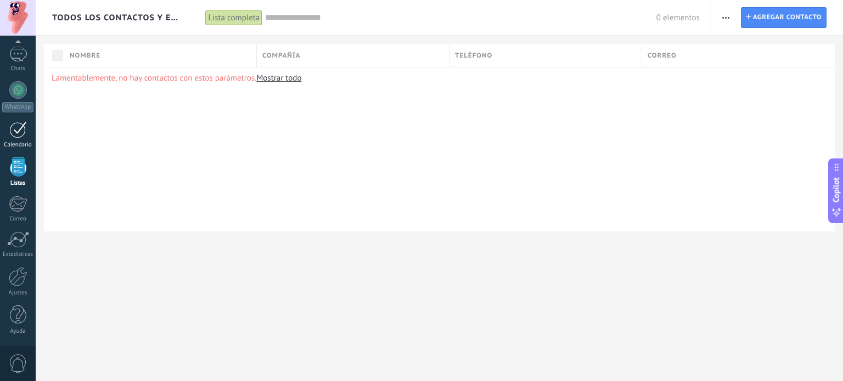
click at [16, 133] on div at bounding box center [18, 129] width 18 height 17
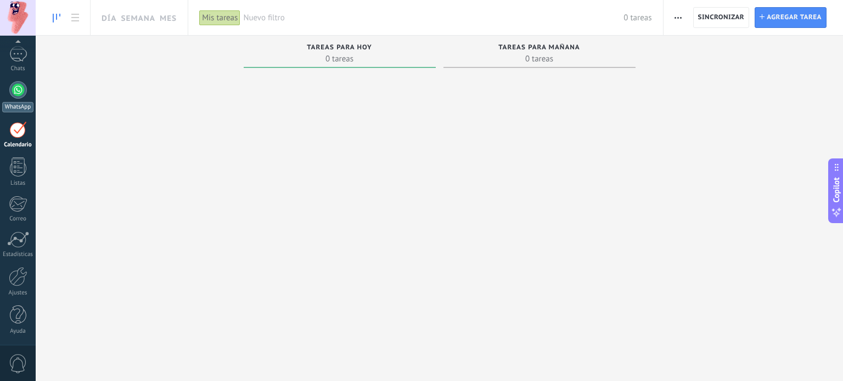
click at [19, 91] on div at bounding box center [18, 90] width 18 height 18
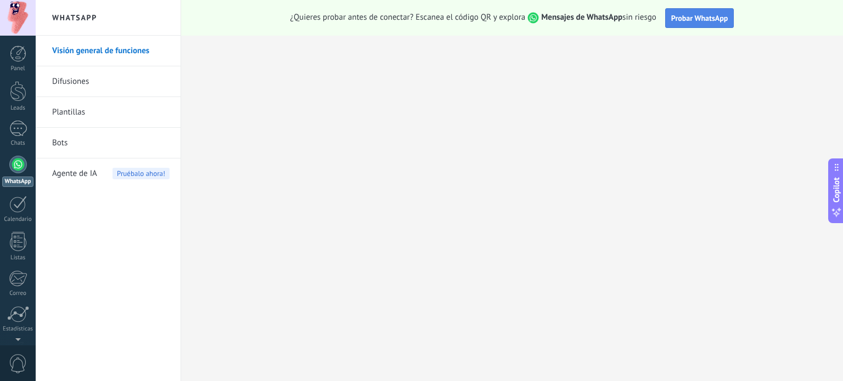
click at [704, 15] on span "Probar WhatsApp" at bounding box center [699, 18] width 57 height 10
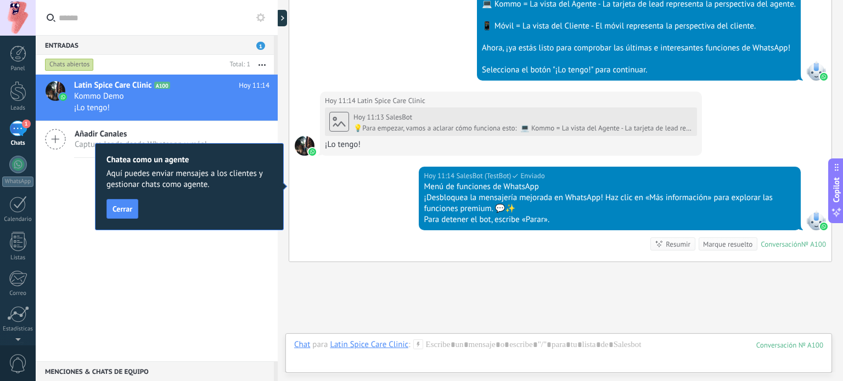
scroll to position [494, 0]
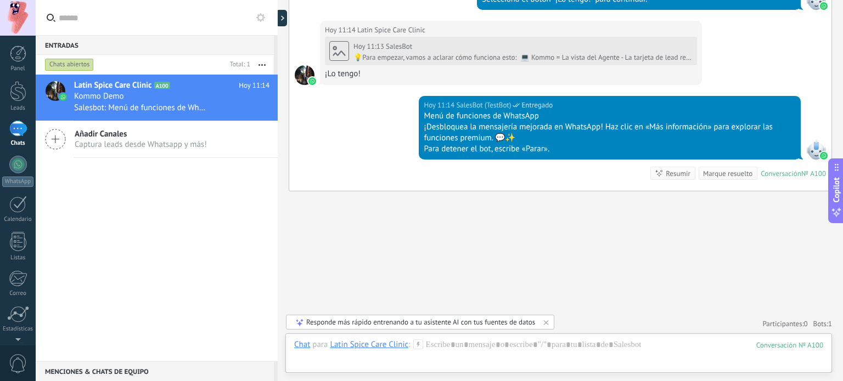
click at [151, 270] on div "Latin Spice Care Clinic A100 [DATE] 11:14 Kommo Demo Salesbot: Menú de funcione…" at bounding box center [157, 218] width 242 height 287
click at [356, 343] on div "Latin Spice Care Clinic" at bounding box center [369, 345] width 78 height 10
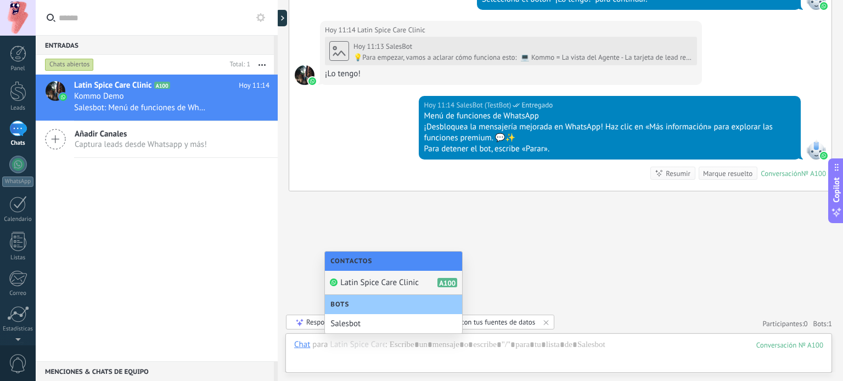
click at [381, 285] on span "Latin Spice Care Clinic" at bounding box center [379, 283] width 78 height 10
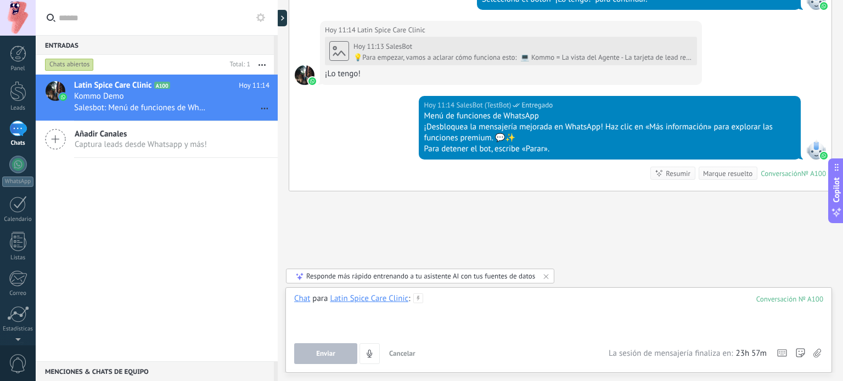
paste div
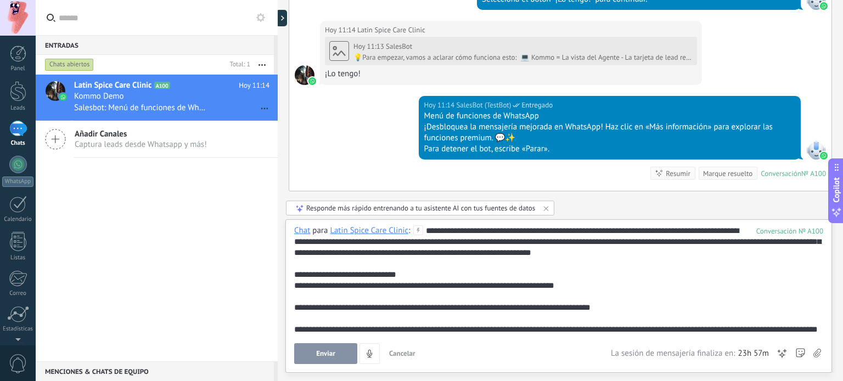
click at [320, 360] on button "Enviar" at bounding box center [325, 354] width 63 height 21
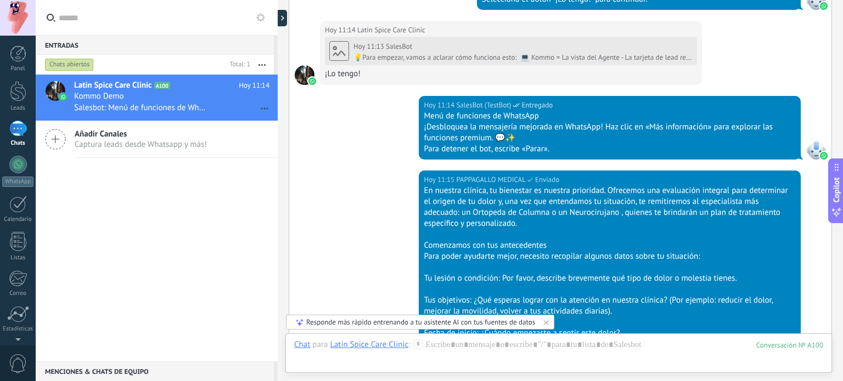
scroll to position [920, 0]
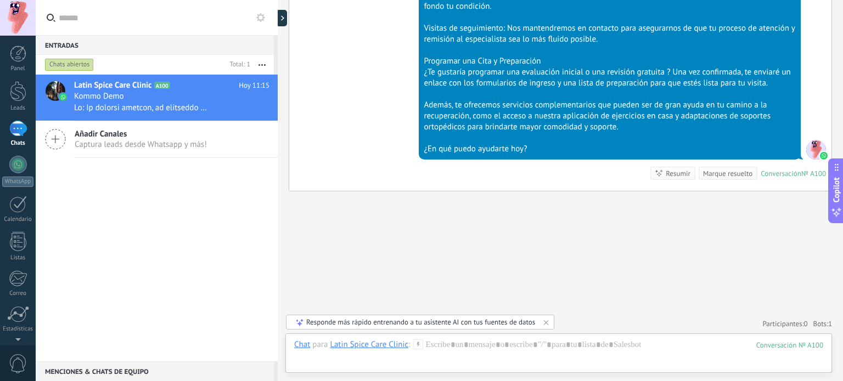
click at [481, 321] on div "Responde más rápido entrenando a tu asistente AI con tus fuentes de datos" at bounding box center [420, 322] width 229 height 9
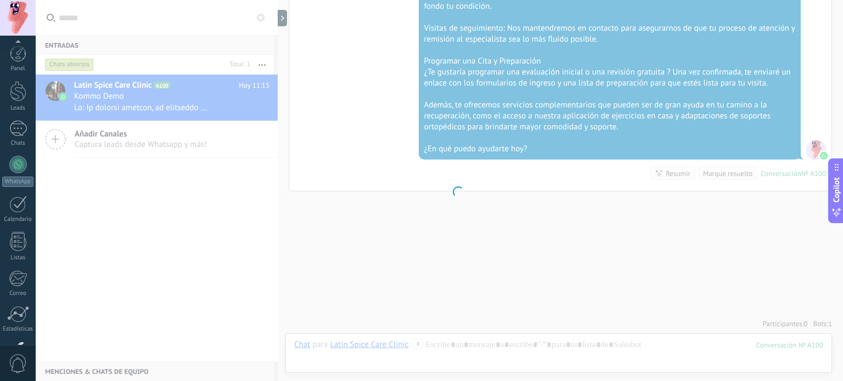
scroll to position [75, 0]
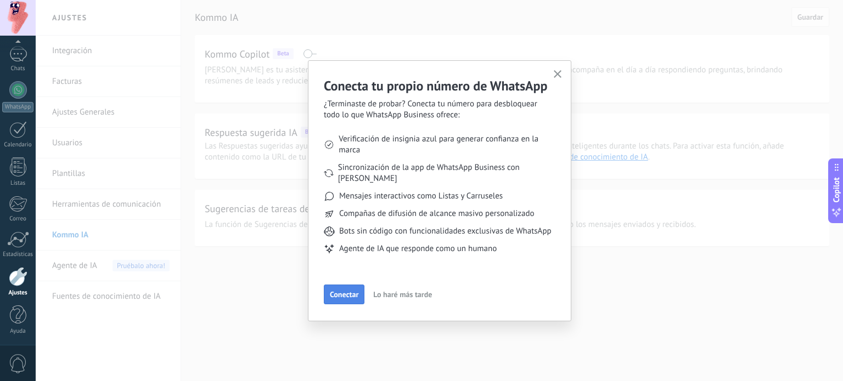
click at [351, 295] on span "Conectar" at bounding box center [344, 295] width 29 height 8
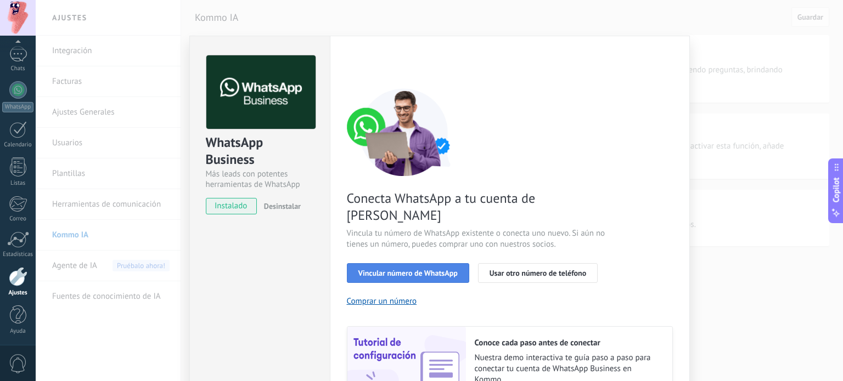
click at [397, 270] on span "Vincular número de WhatsApp" at bounding box center [407, 274] width 99 height 8
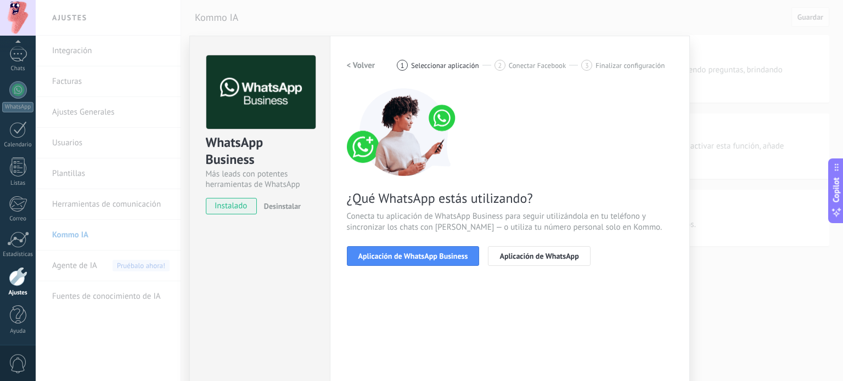
click at [397, 252] on span "Aplicación de WhatsApp Business" at bounding box center [413, 256] width 110 height 8
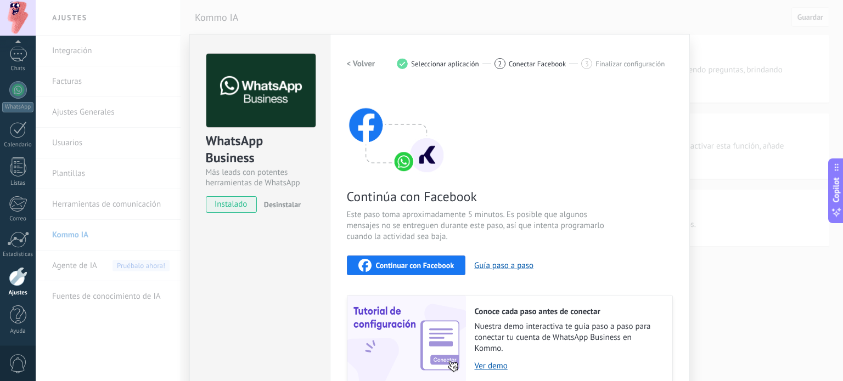
scroll to position [0, 0]
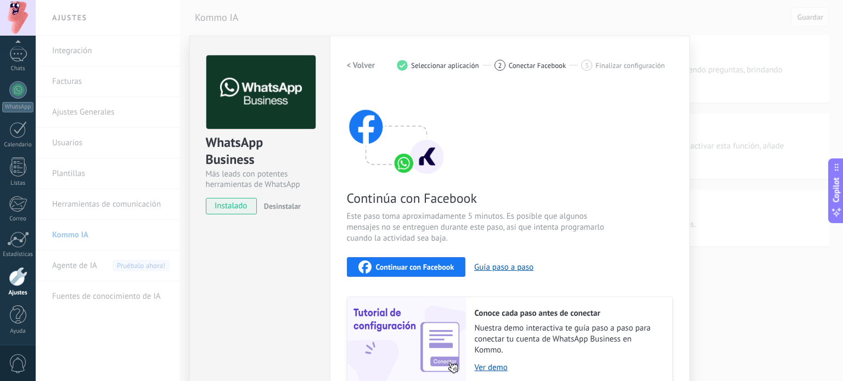
click at [430, 265] on span "Continuar con Facebook" at bounding box center [415, 267] width 78 height 8
click at [495, 268] on button "Guía paso a paso" at bounding box center [503, 267] width 59 height 10
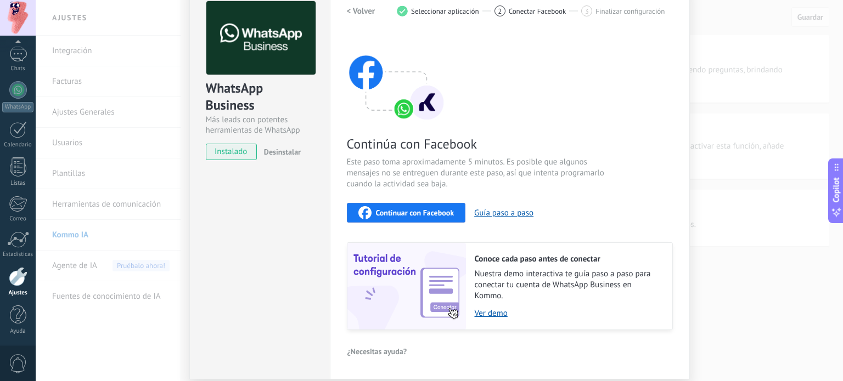
scroll to position [93, 0]
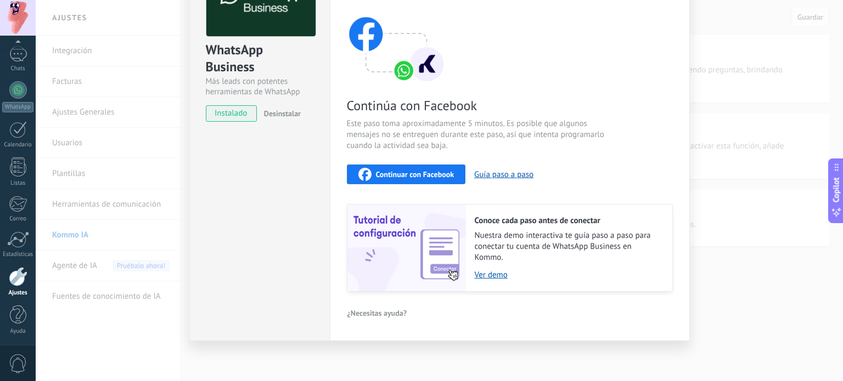
click at [378, 313] on span "¿Necesitas ayuda?" at bounding box center [377, 314] width 60 height 8
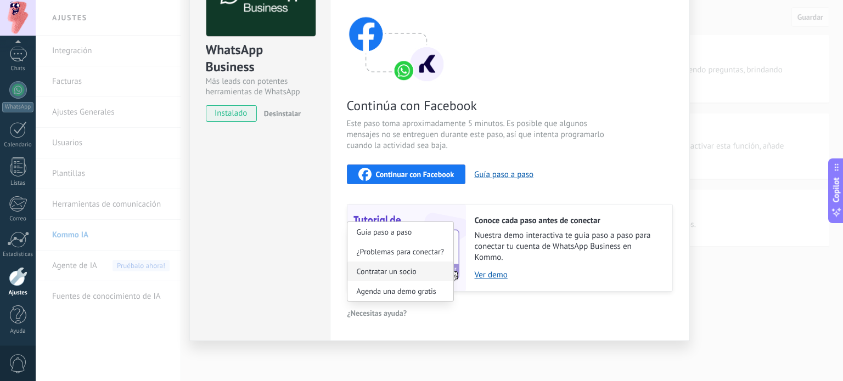
click at [384, 272] on span "Contratar un socio" at bounding box center [387, 272] width 60 height 8
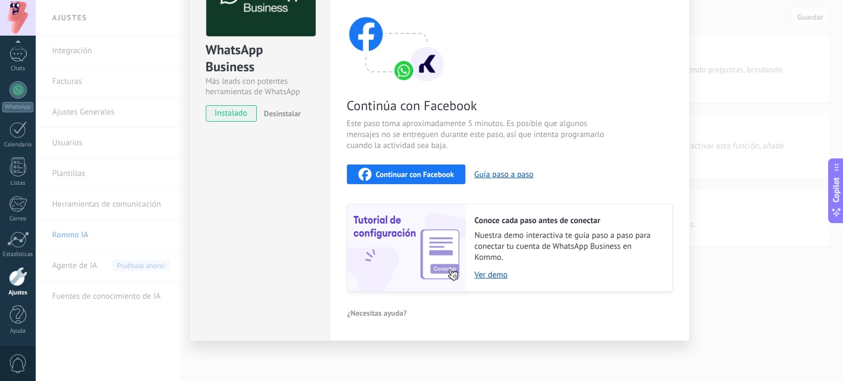
click at [93, 245] on div "WhatsApp Business Más leads con potentes herramientas de WhatsApp instalado Des…" at bounding box center [439, 190] width 807 height 381
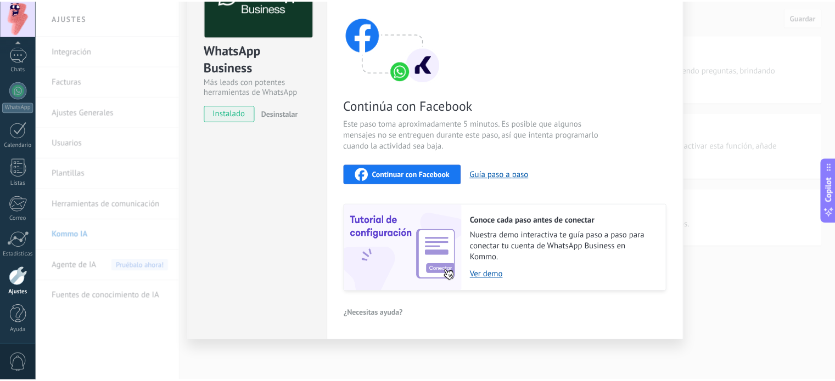
scroll to position [0, 0]
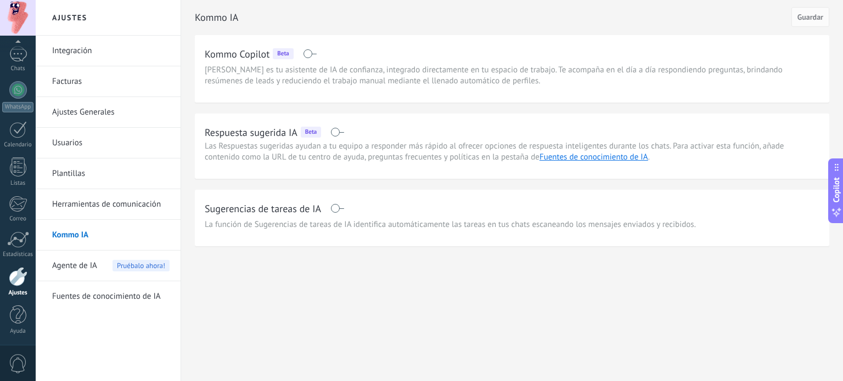
click at [333, 126] on div "Respuesta sugerida IA Beta" at bounding box center [512, 133] width 615 height 18
click at [333, 131] on span at bounding box center [337, 132] width 14 height 9
click at [336, 210] on span at bounding box center [337, 208] width 14 height 9
click at [800, 13] on span "Guardar" at bounding box center [811, 17] width 26 height 8
click at [72, 145] on link "Usuarios" at bounding box center [110, 143] width 117 height 31
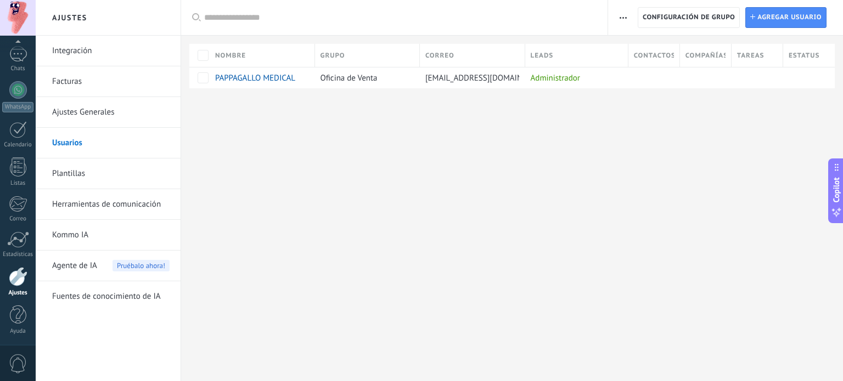
click at [72, 145] on link "Usuarios" at bounding box center [110, 143] width 117 height 31
click at [69, 109] on link "Ajustes Generales" at bounding box center [110, 112] width 117 height 31
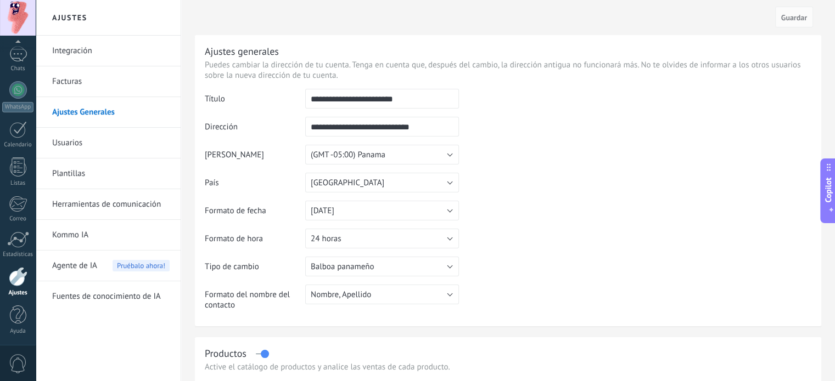
click at [336, 128] on input "**********" at bounding box center [382, 127] width 154 height 20
drag, startPoint x: 439, startPoint y: 127, endPoint x: 283, endPoint y: 136, distance: 156.1
click at [283, 136] on tr "**********" at bounding box center [508, 131] width 607 height 28
type input "*"
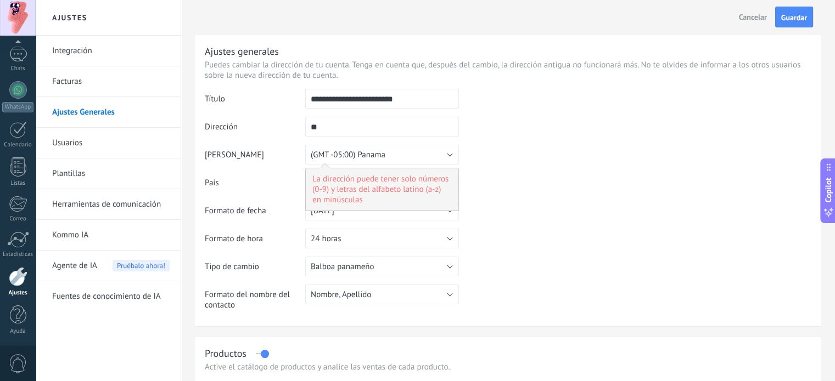
type input "*"
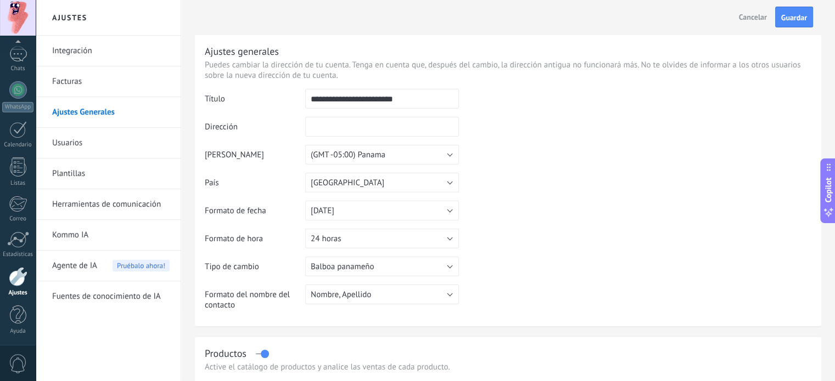
type input "*"
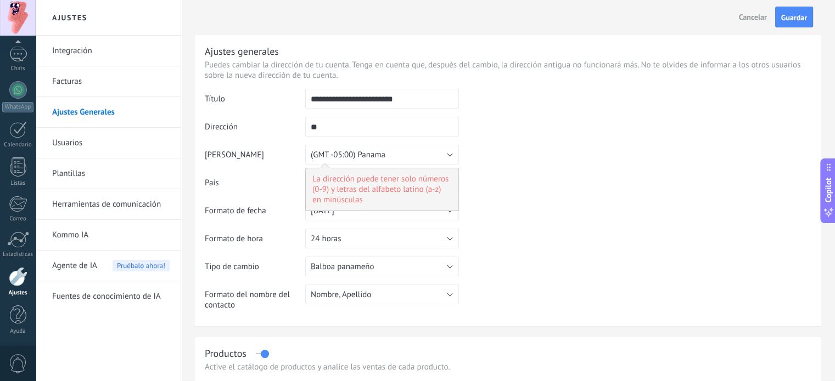
type input "*"
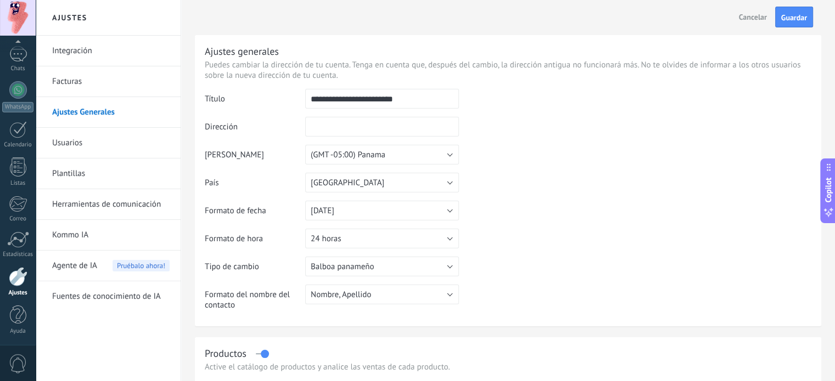
type input "*"
click at [740, 12] on span "Cancelar" at bounding box center [753, 17] width 28 height 10
type input "**********"
click at [81, 53] on link "Integración" at bounding box center [110, 51] width 117 height 31
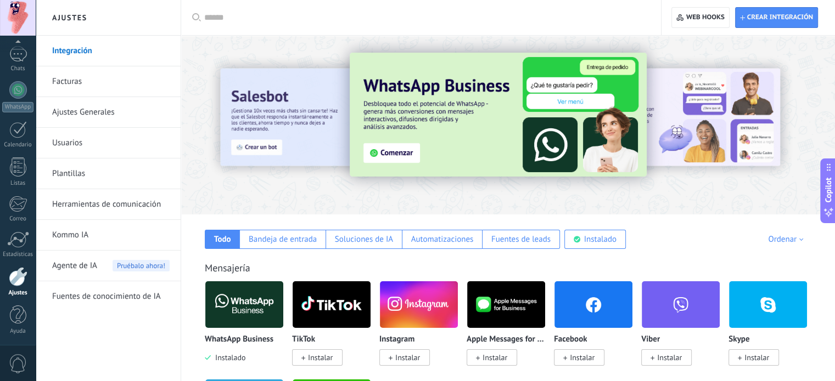
click at [447, 132] on img at bounding box center [498, 115] width 297 height 124
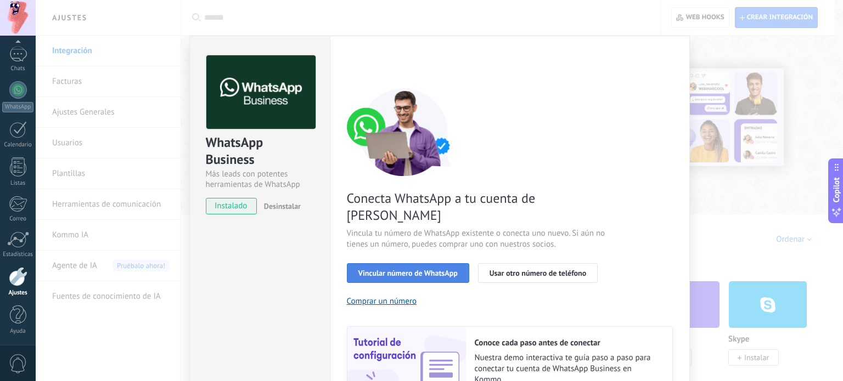
click at [410, 270] on span "Vincular número de WhatsApp" at bounding box center [407, 274] width 99 height 8
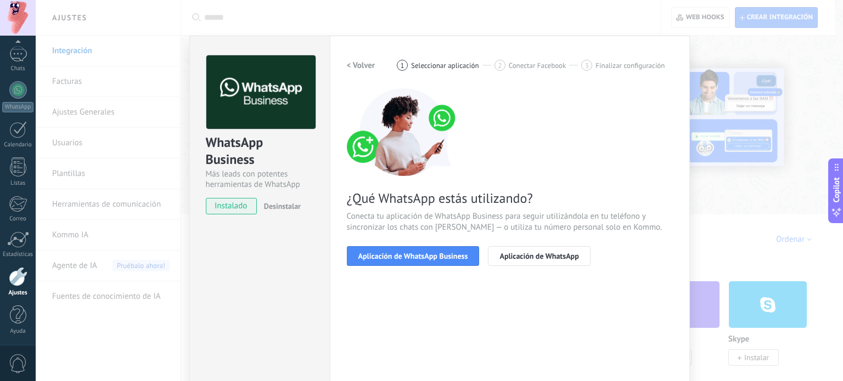
click at [410, 258] on span "Aplicación de WhatsApp Business" at bounding box center [413, 256] width 110 height 8
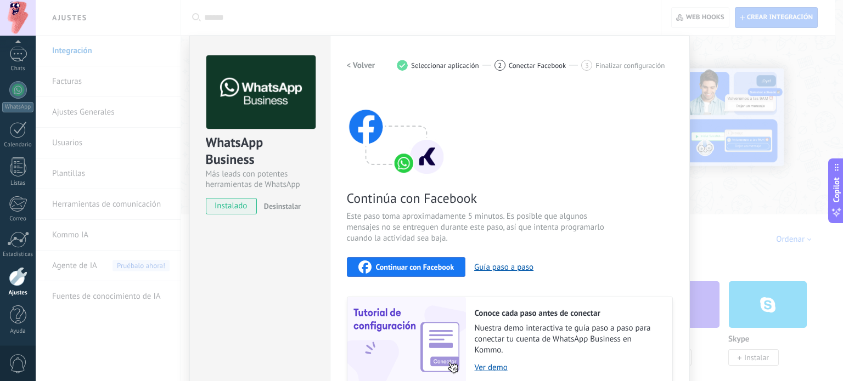
click at [419, 263] on span "Continuar con Facebook" at bounding box center [415, 267] width 78 height 8
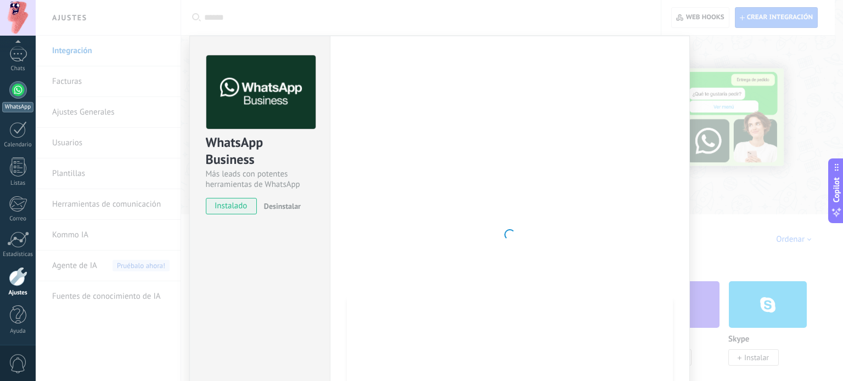
click at [15, 94] on div at bounding box center [18, 90] width 18 height 18
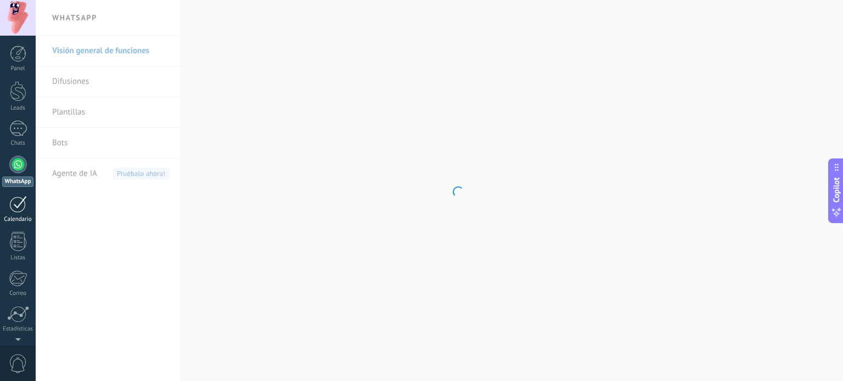
click at [19, 215] on link "Calendario" at bounding box center [18, 209] width 36 height 27
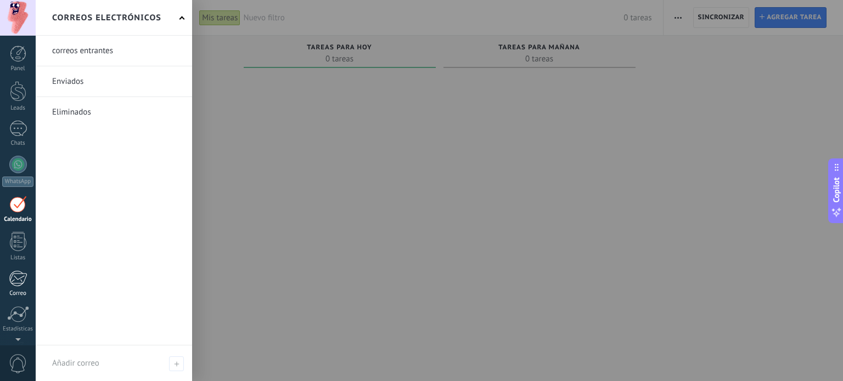
click at [20, 289] on link "Correo" at bounding box center [18, 284] width 36 height 27
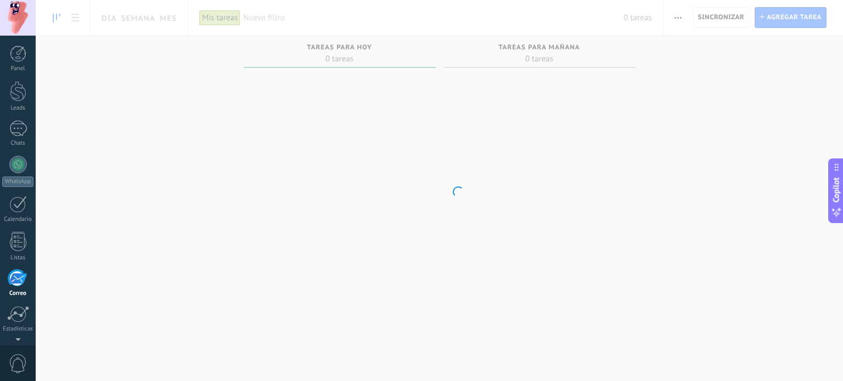
scroll to position [75, 0]
click at [16, 60] on div "1" at bounding box center [18, 54] width 18 height 16
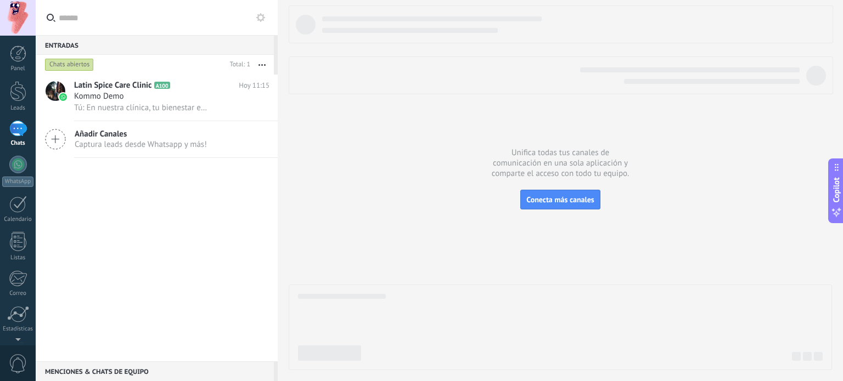
click at [79, 63] on div "Chats abiertos" at bounding box center [69, 64] width 49 height 13
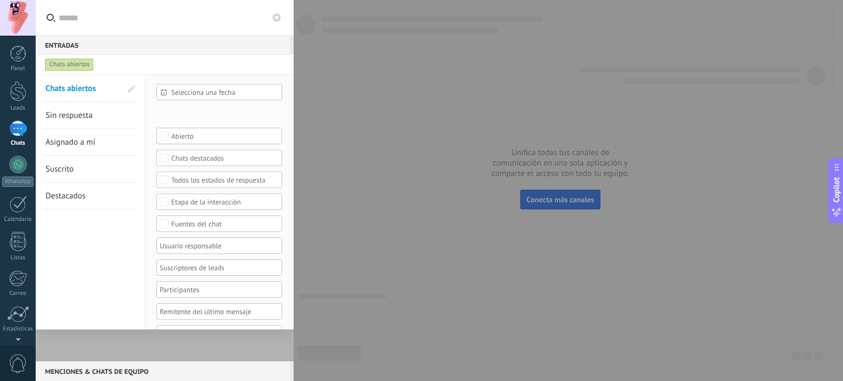
click at [93, 141] on span "Asignado a mí" at bounding box center [71, 142] width 50 height 10
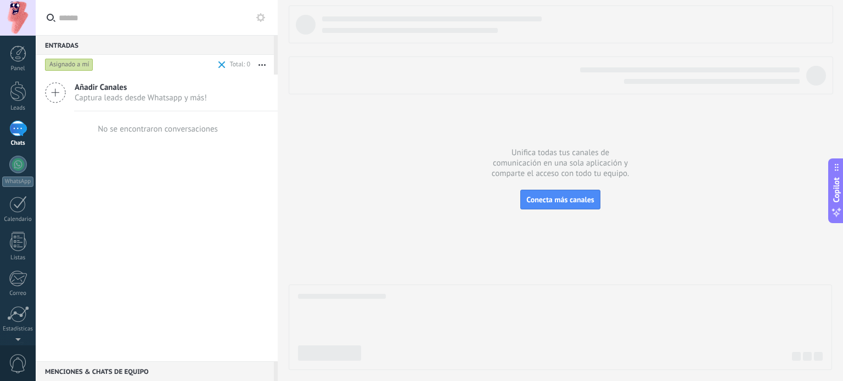
click at [81, 67] on div "Asignado a mí" at bounding box center [69, 64] width 48 height 13
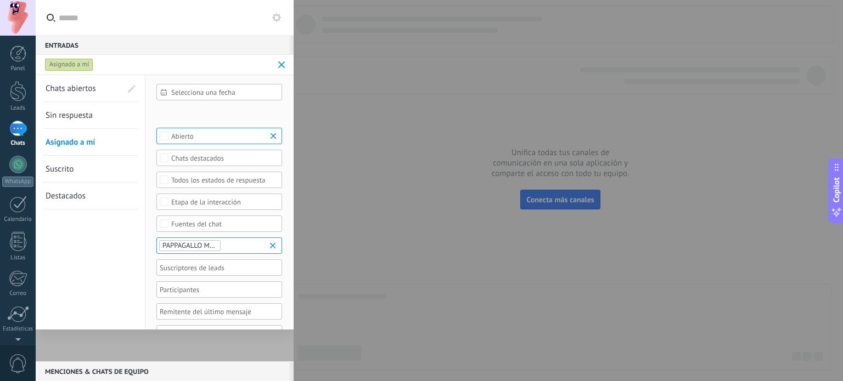
click at [90, 92] on span "Chats abiertos" at bounding box center [71, 88] width 50 height 10
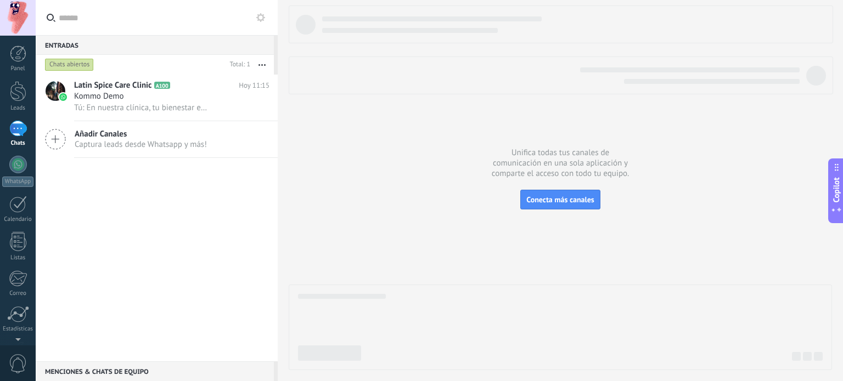
click at [61, 138] on icon at bounding box center [55, 139] width 21 height 21
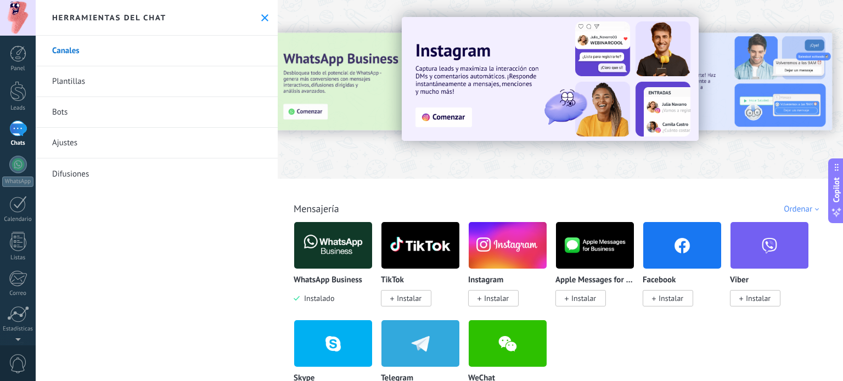
click at [260, 13] on button at bounding box center [264, 17] width 9 height 9
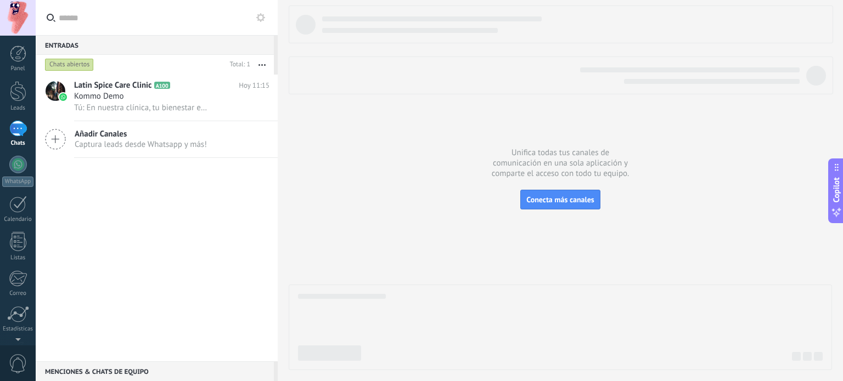
click at [261, 18] on icon at bounding box center [260, 17] width 9 height 9
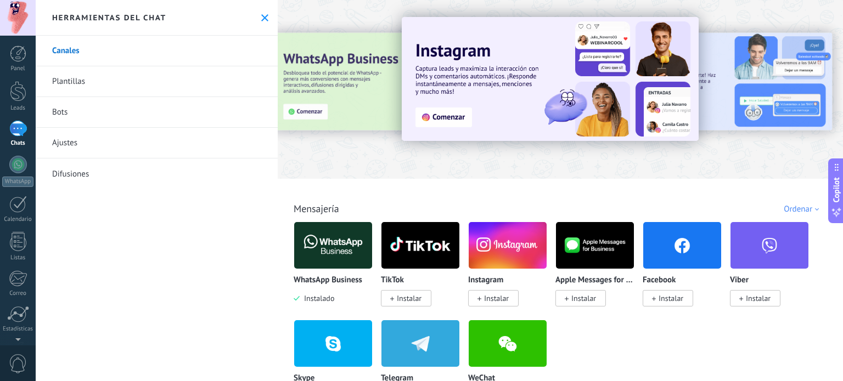
click at [261, 14] on icon at bounding box center [264, 17] width 7 height 7
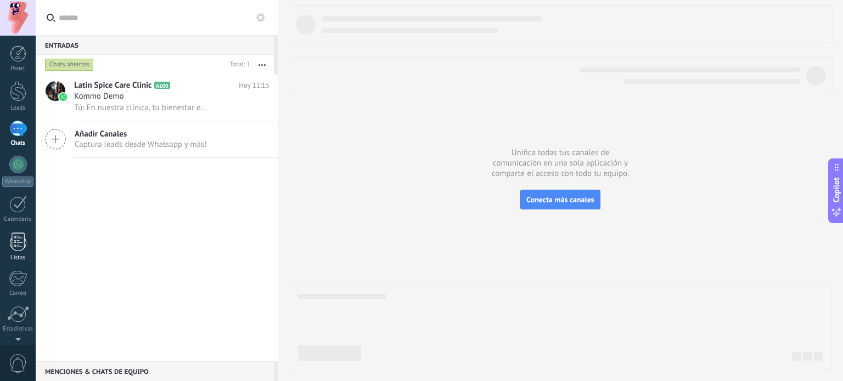
click at [15, 245] on div at bounding box center [18, 241] width 16 height 19
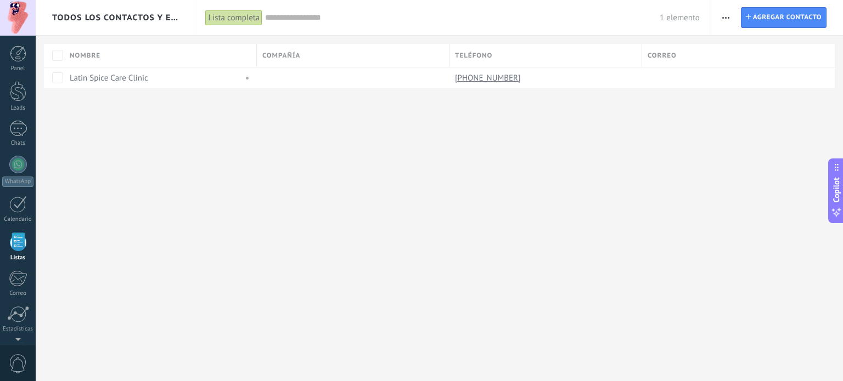
scroll to position [68, 0]
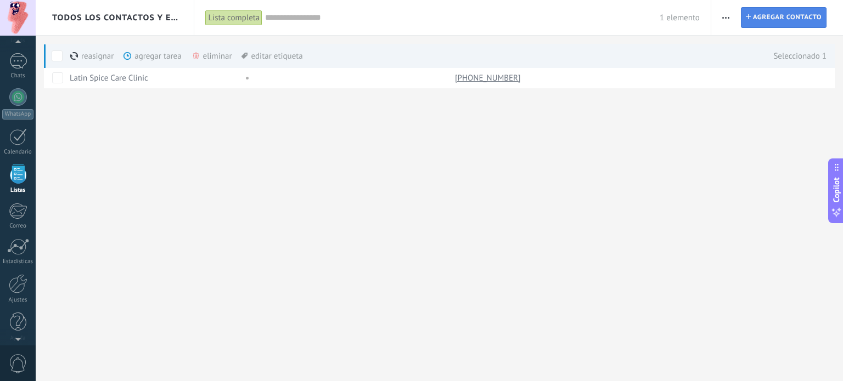
click at [749, 14] on link "Contacto Agregar contacto" at bounding box center [784, 17] width 86 height 21
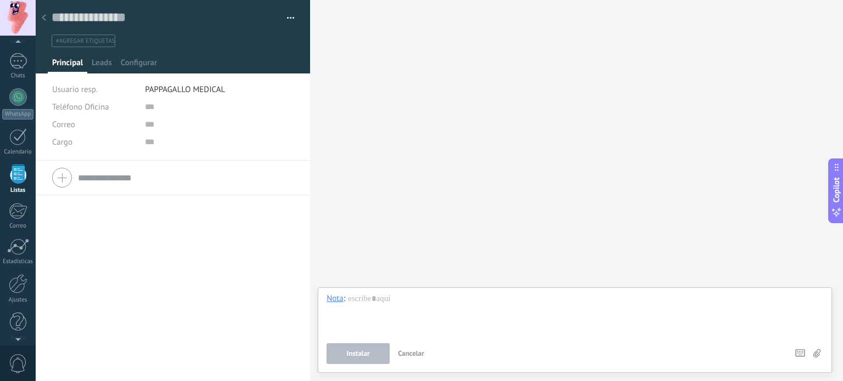
click at [66, 178] on div at bounding box center [173, 177] width 242 height 27
click at [69, 176] on div at bounding box center [173, 177] width 242 height 27
click at [382, 308] on div at bounding box center [575, 315] width 497 height 42
click at [470, 186] on div "Buscar Carga más Participantes:" at bounding box center [576, 190] width 533 height 381
click at [16, 140] on div at bounding box center [18, 136] width 18 height 17
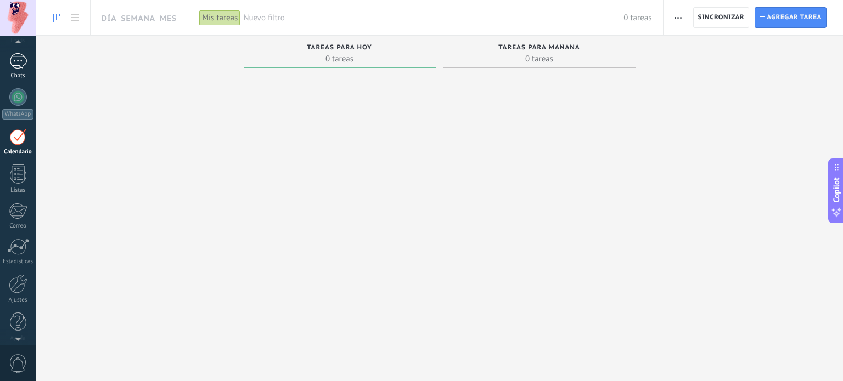
click at [15, 55] on div "1" at bounding box center [18, 61] width 18 height 16
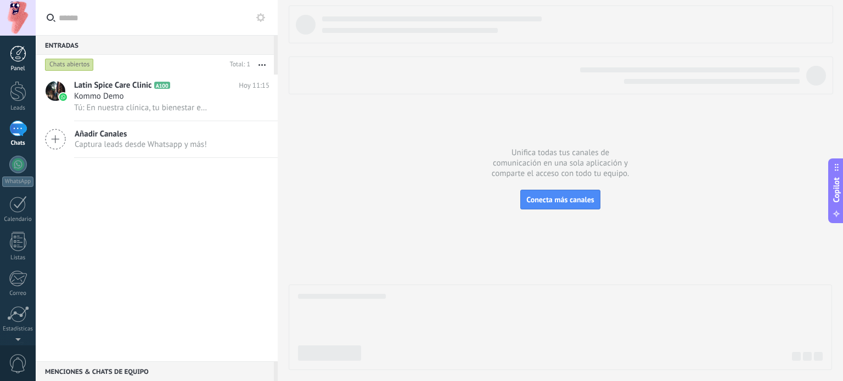
click at [13, 59] on div at bounding box center [18, 54] width 16 height 16
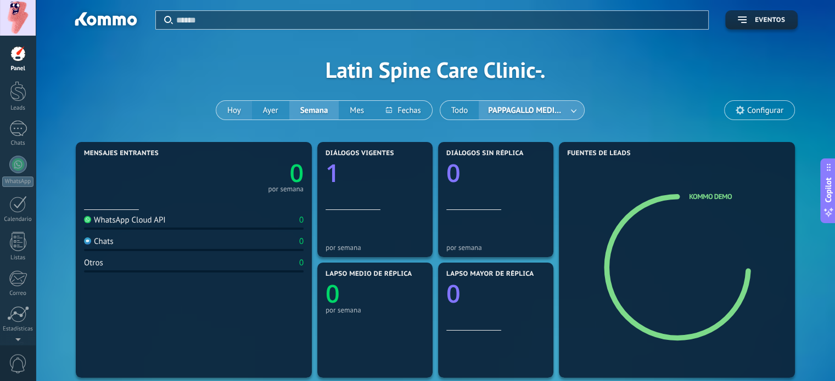
click at [242, 106] on button "Hoy" at bounding box center [234, 110] width 36 height 19
click at [13, 10] on div at bounding box center [18, 18] width 36 height 36
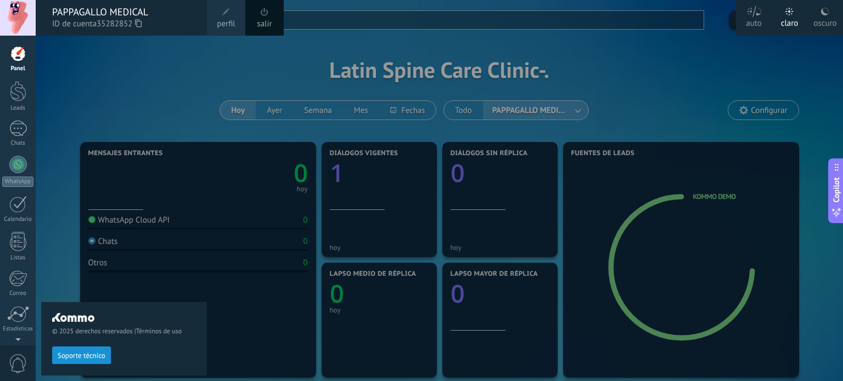
click at [267, 19] on link "salir" at bounding box center [264, 24] width 15 height 12
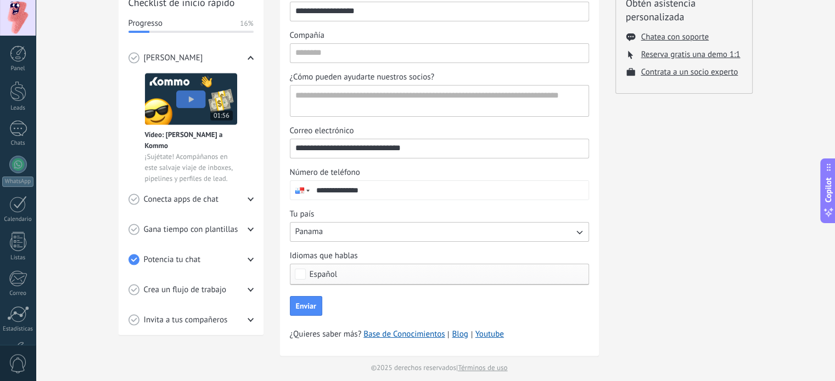
scroll to position [174, 0]
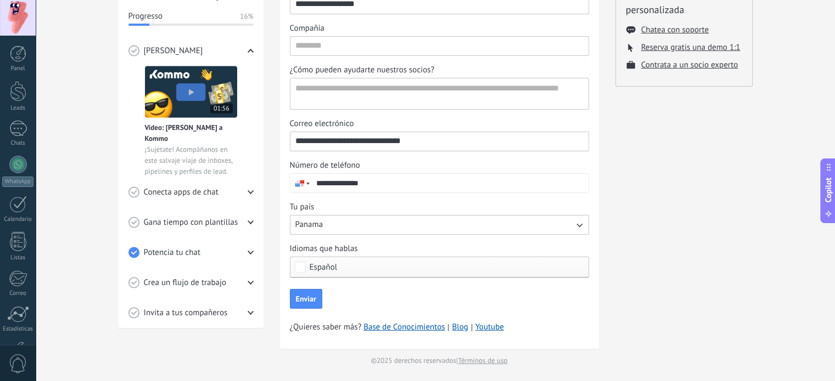
click at [333, 269] on span "Español" at bounding box center [324, 267] width 28 height 8
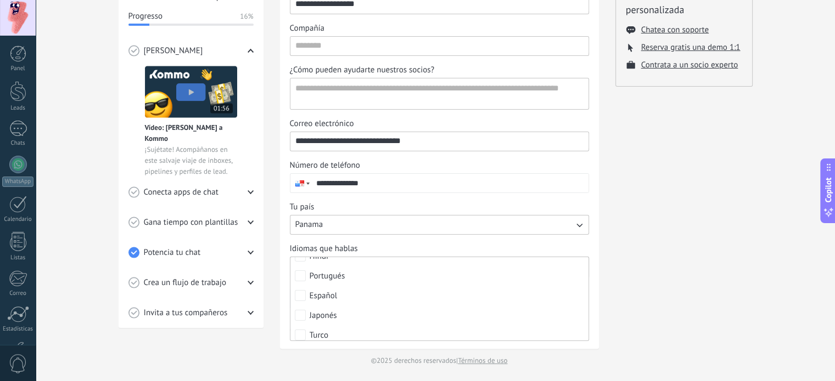
scroll to position [147, 0]
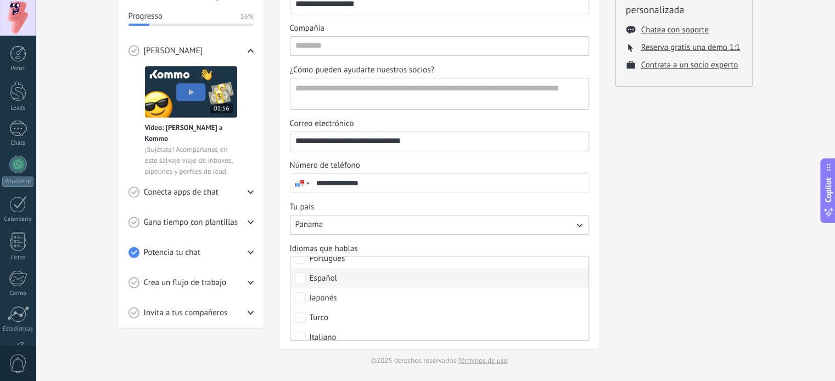
click at [305, 270] on label "Español" at bounding box center [439, 278] width 298 height 20
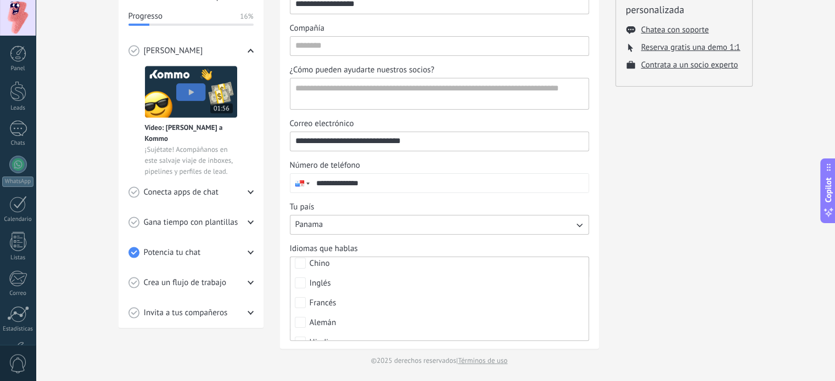
scroll to position [0, 0]
click at [669, 270] on div "💎 Prueba gratis en curso Días restantes 14 Suscríbete ahora Obtén asistencia pe…" at bounding box center [683, 122] width 137 height 489
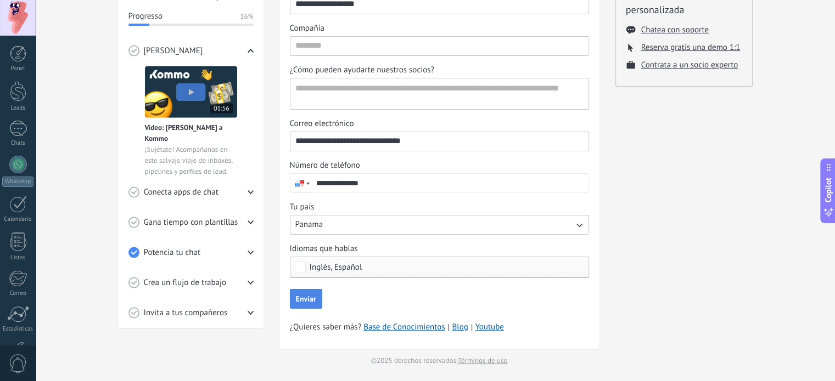
click at [309, 296] on span "Enviar" at bounding box center [306, 299] width 20 height 8
click at [331, 46] on input "Compañía" at bounding box center [439, 46] width 298 height 18
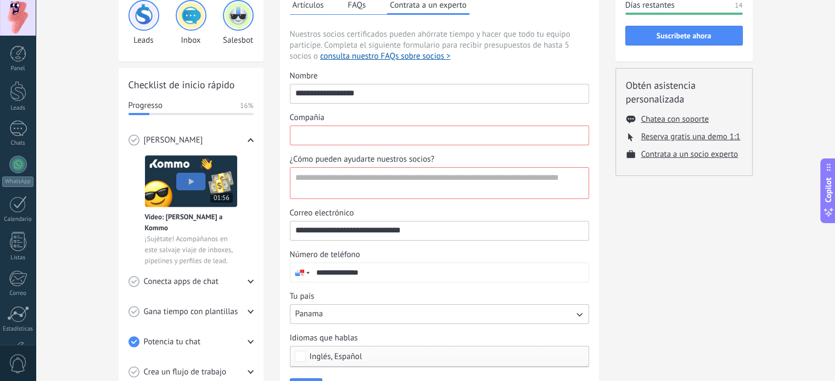
scroll to position [83, 0]
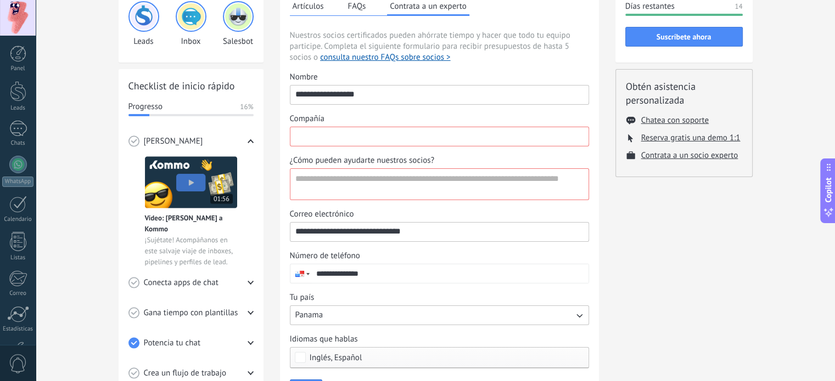
type input "*"
type input "**********"
click at [485, 182] on textarea "¿Cómo pueden ayudarte nuestros socios?" at bounding box center [438, 184] width 296 height 31
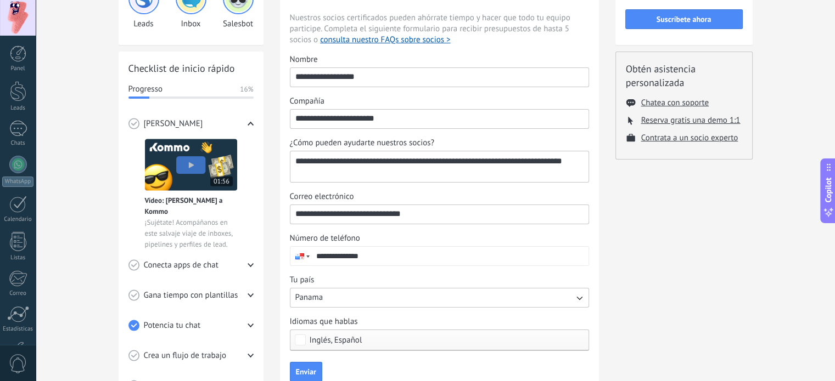
scroll to position [174, 0]
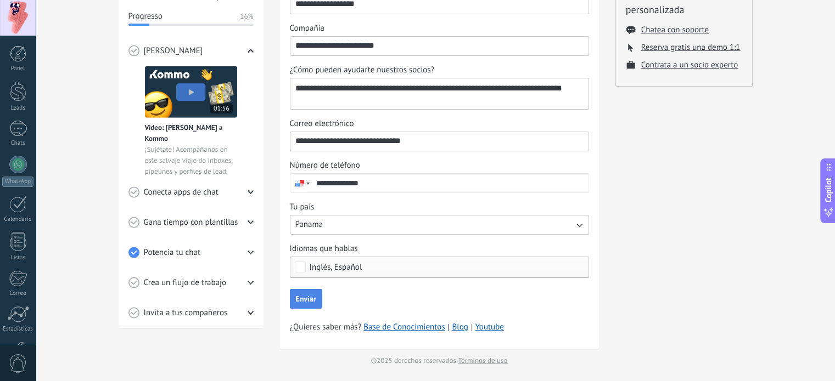
type textarea "**********"
click at [302, 295] on span "Enviar" at bounding box center [306, 299] width 20 height 8
click at [311, 299] on span "Enviar" at bounding box center [306, 299] width 20 height 8
